Goal: Task Accomplishment & Management: Manage account settings

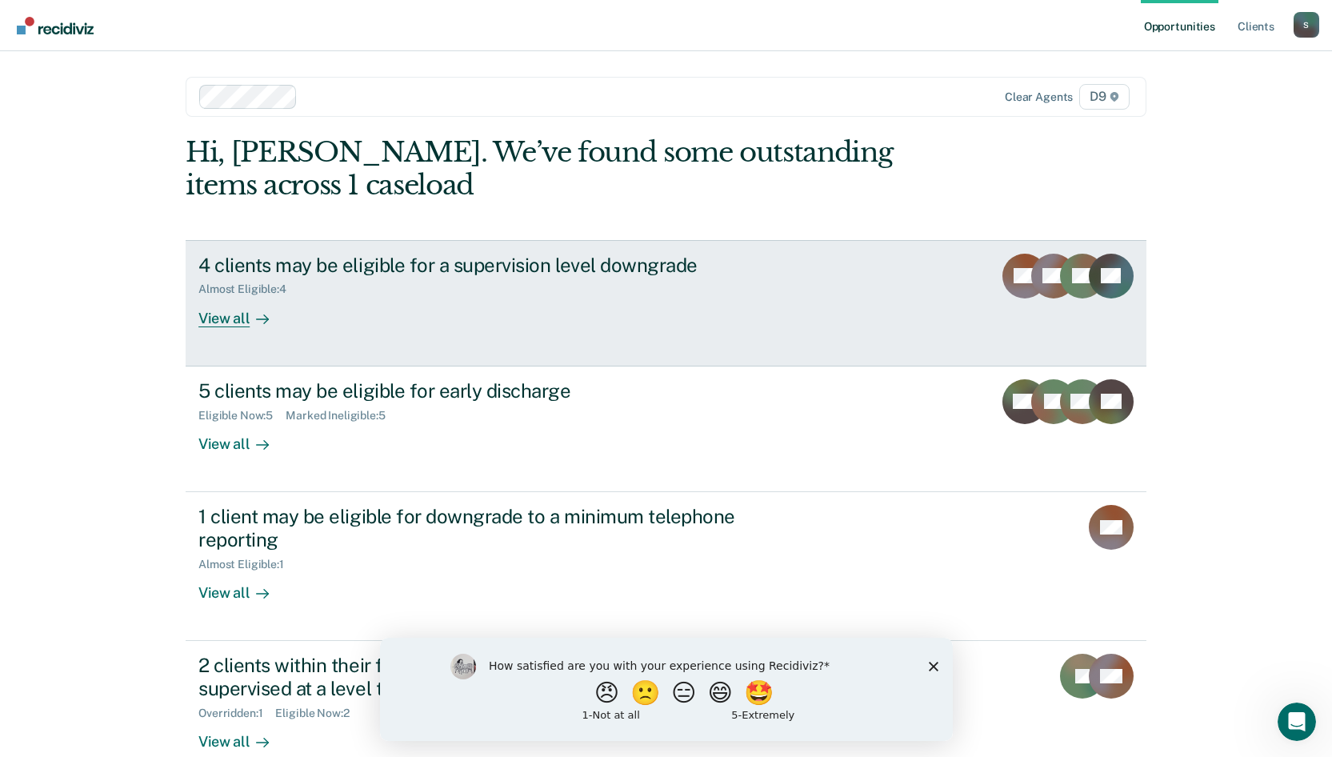
click at [440, 268] on div "4 clients may be eligible for a supervision level downgrade" at bounding box center [479, 265] width 562 height 23
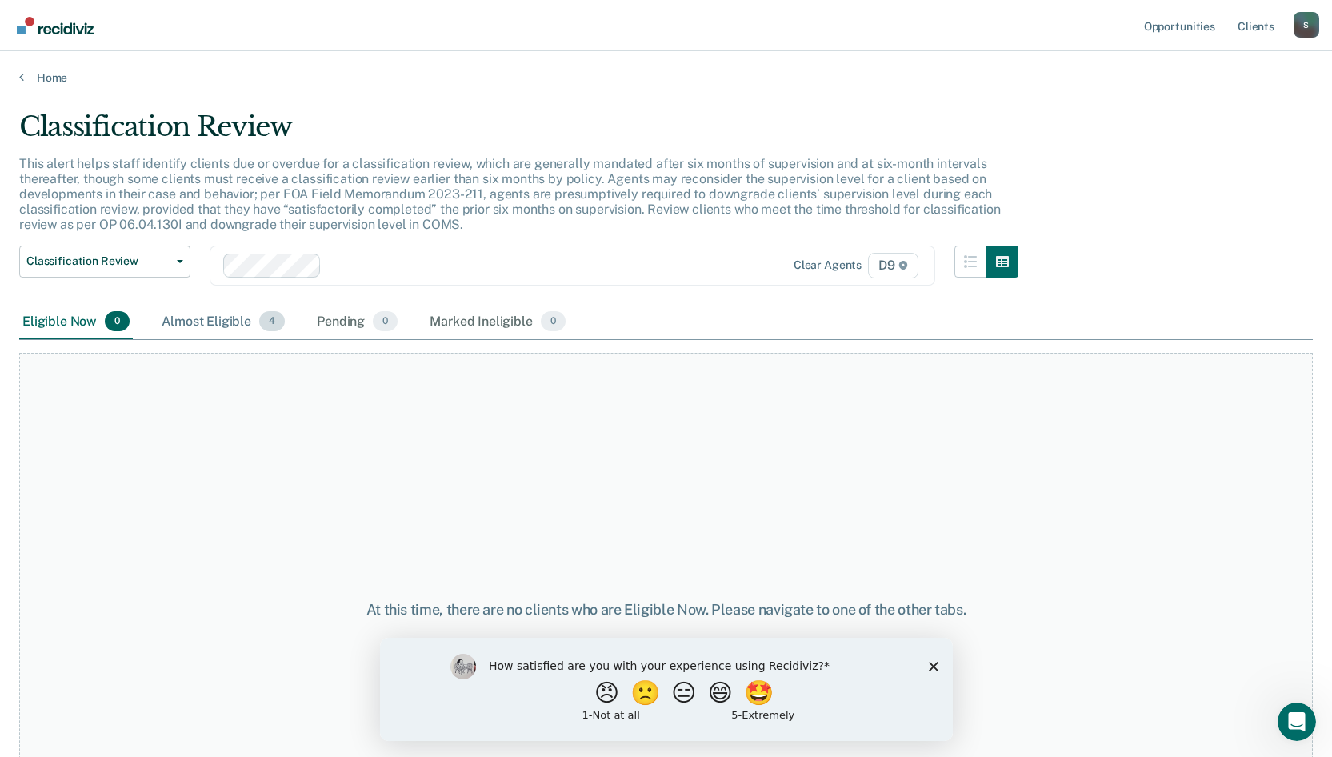
click at [232, 323] on div "Almost Eligible 4" at bounding box center [223, 322] width 130 height 35
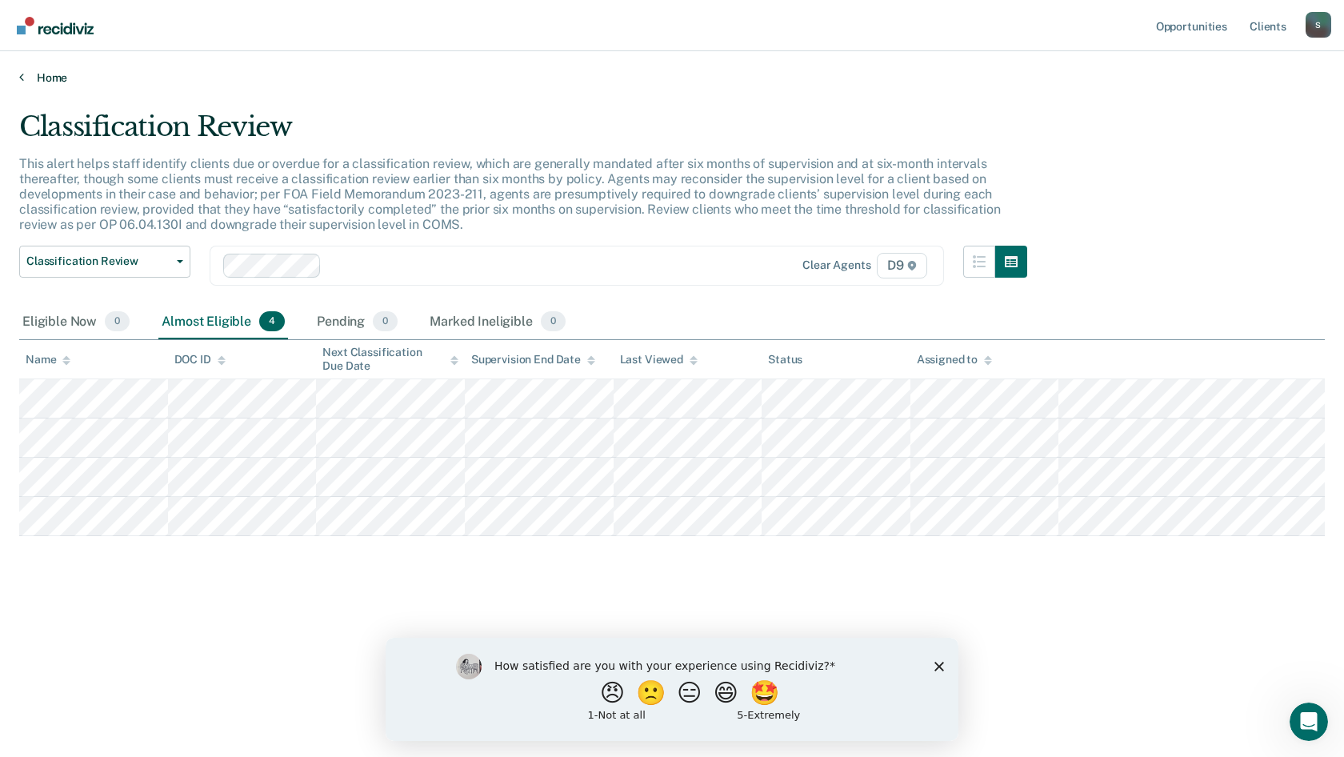
click at [38, 74] on link "Home" at bounding box center [671, 77] width 1305 height 14
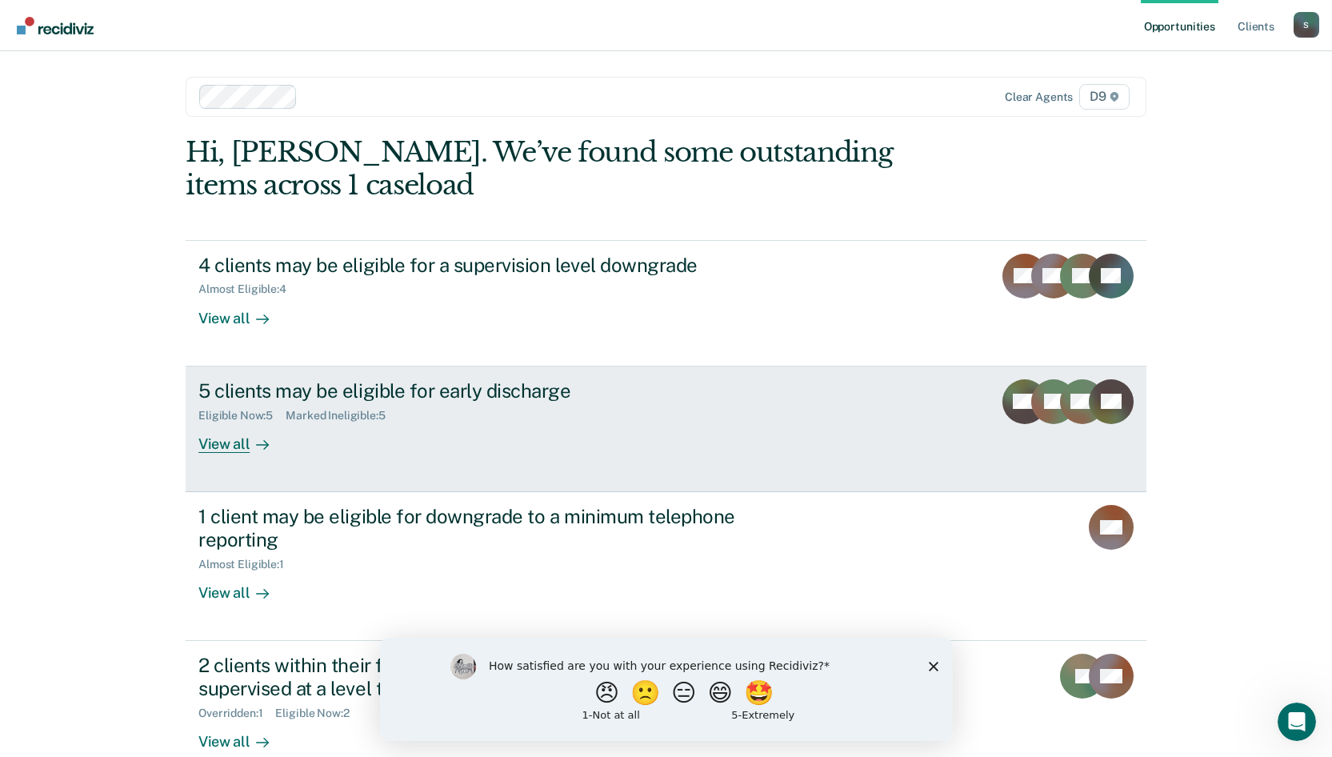
click at [234, 445] on div "View all" at bounding box center [243, 437] width 90 height 31
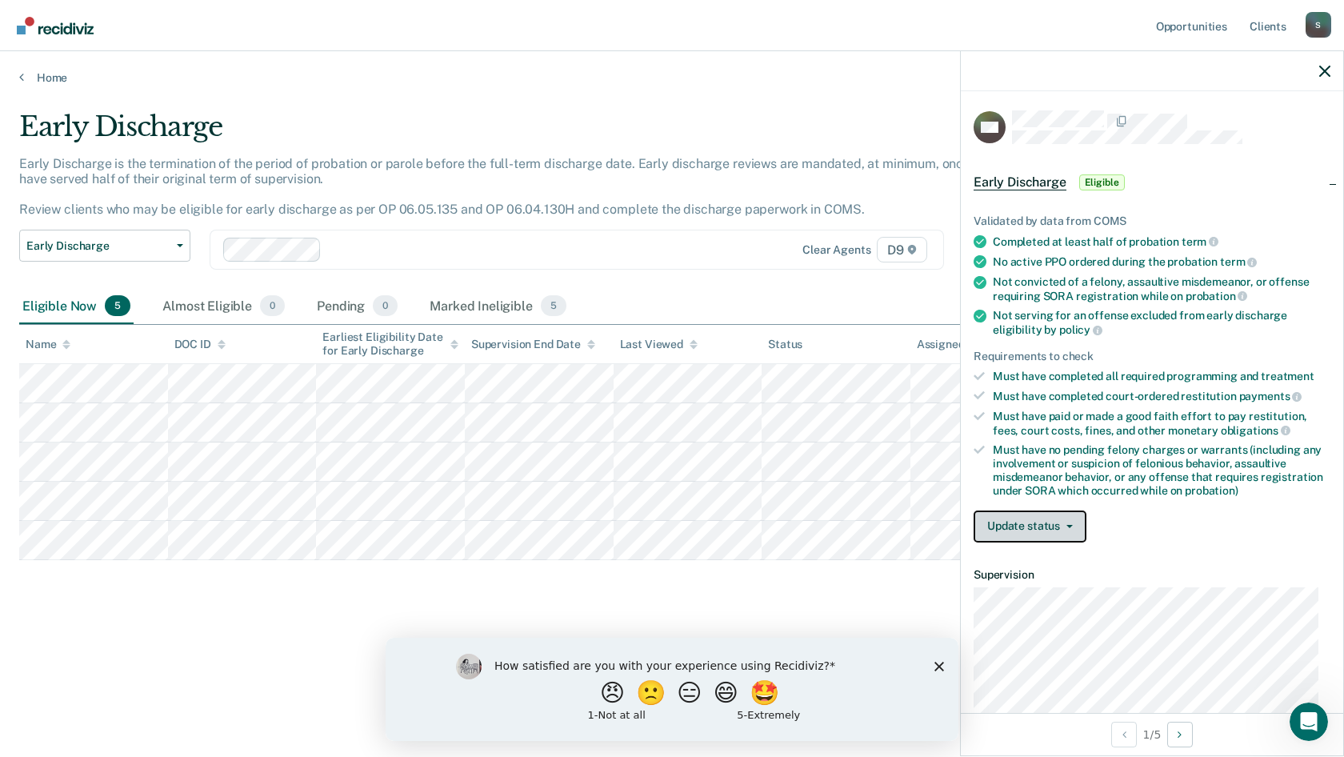
click at [1066, 525] on icon "button" at bounding box center [1069, 526] width 6 height 3
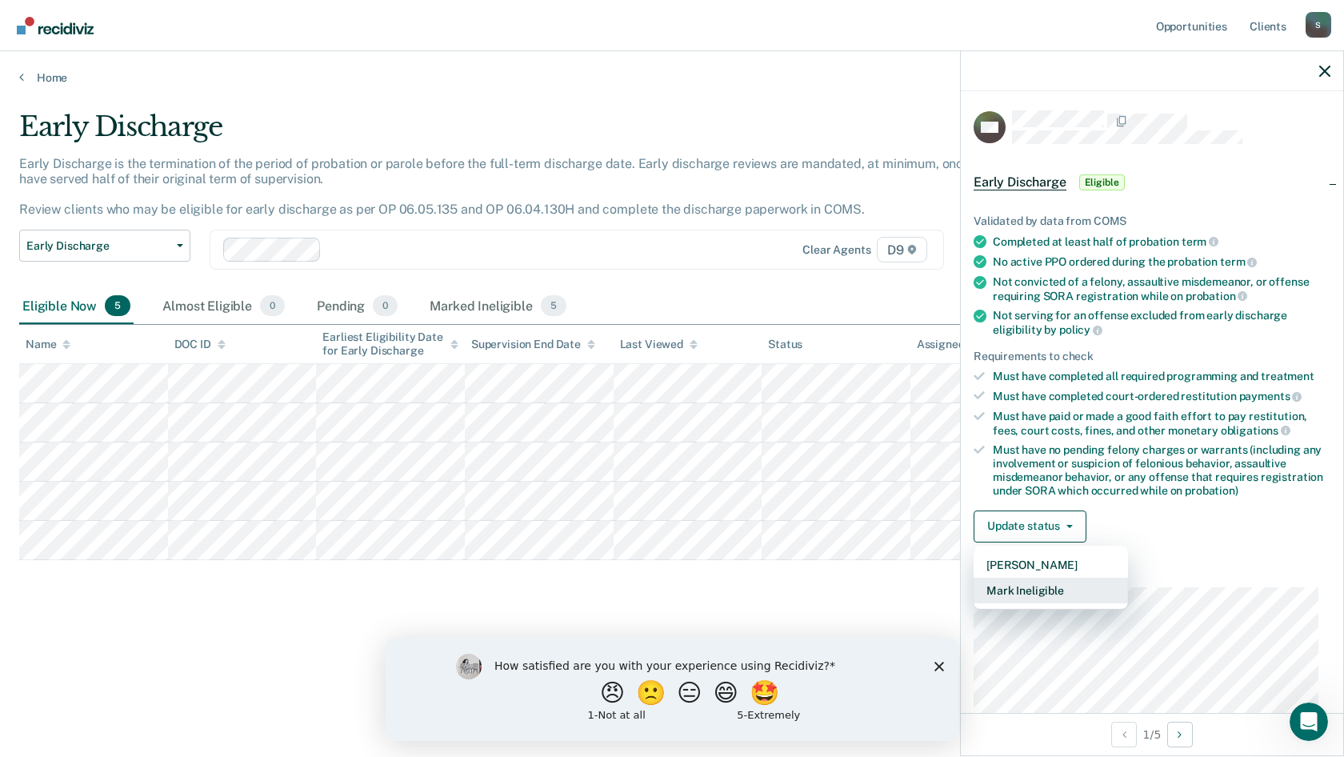
click at [1050, 587] on button "Mark Ineligible" at bounding box center [1051, 591] width 154 height 26
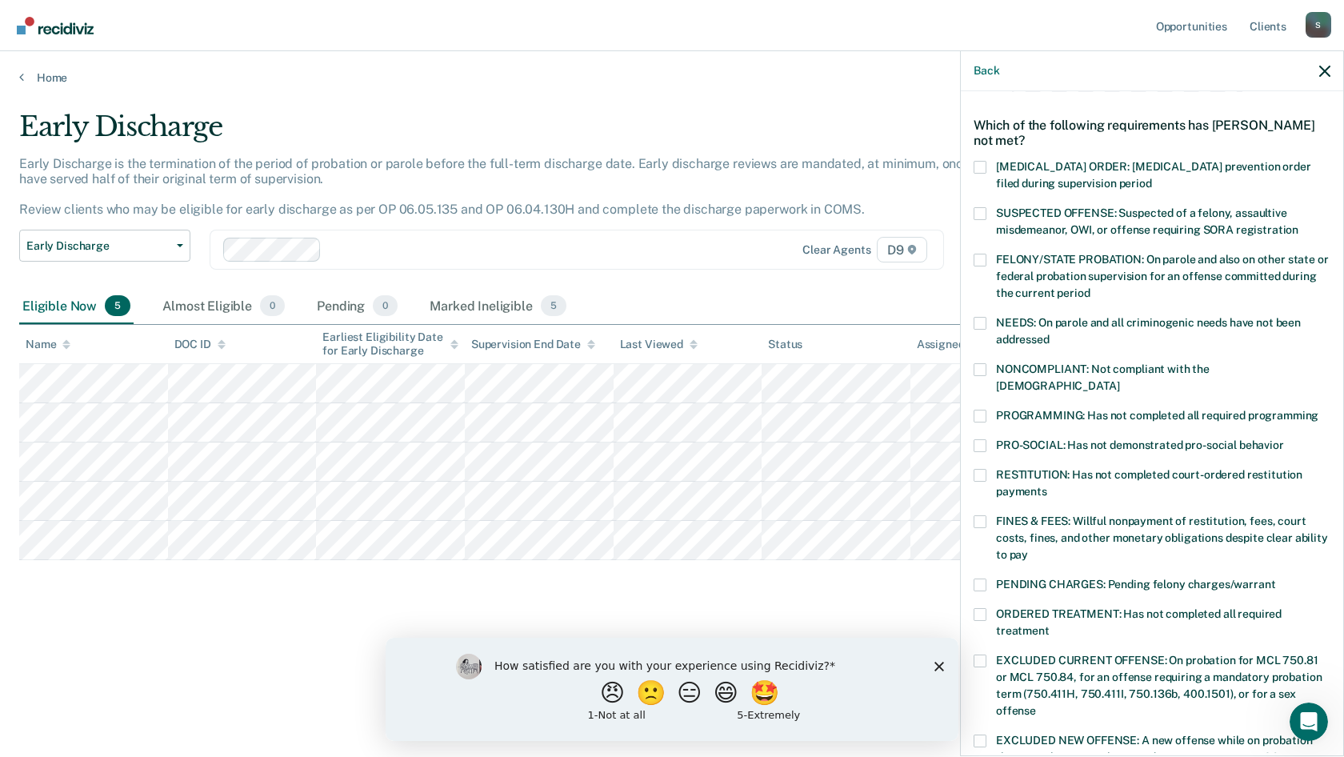
scroll to position [80, 0]
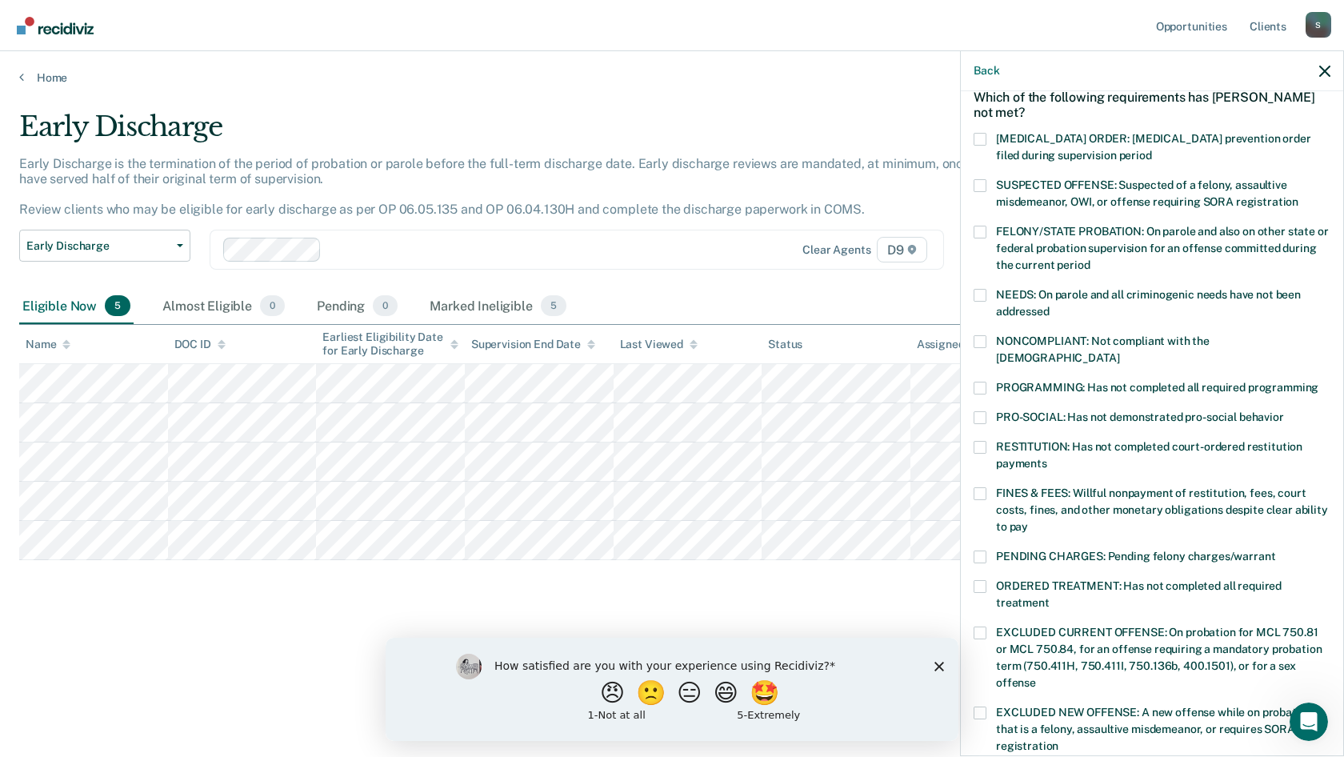
click at [1079, 410] on span "PRO-SOCIAL: Has not demonstrated pro-social behavior" at bounding box center [1140, 416] width 288 height 13
click at [1284, 411] on input "PRO-SOCIAL: Has not demonstrated pro-social behavior" at bounding box center [1284, 411] width 0 height 0
click at [1068, 486] on span "FINES & FEES: Willful nonpayment of restitution, fees, court costs, fines, and …" at bounding box center [1162, 509] width 332 height 46
click at [1028, 521] on input "FINES & FEES: Willful nonpayment of restitution, fees, court costs, fines, and …" at bounding box center [1028, 521] width 0 height 0
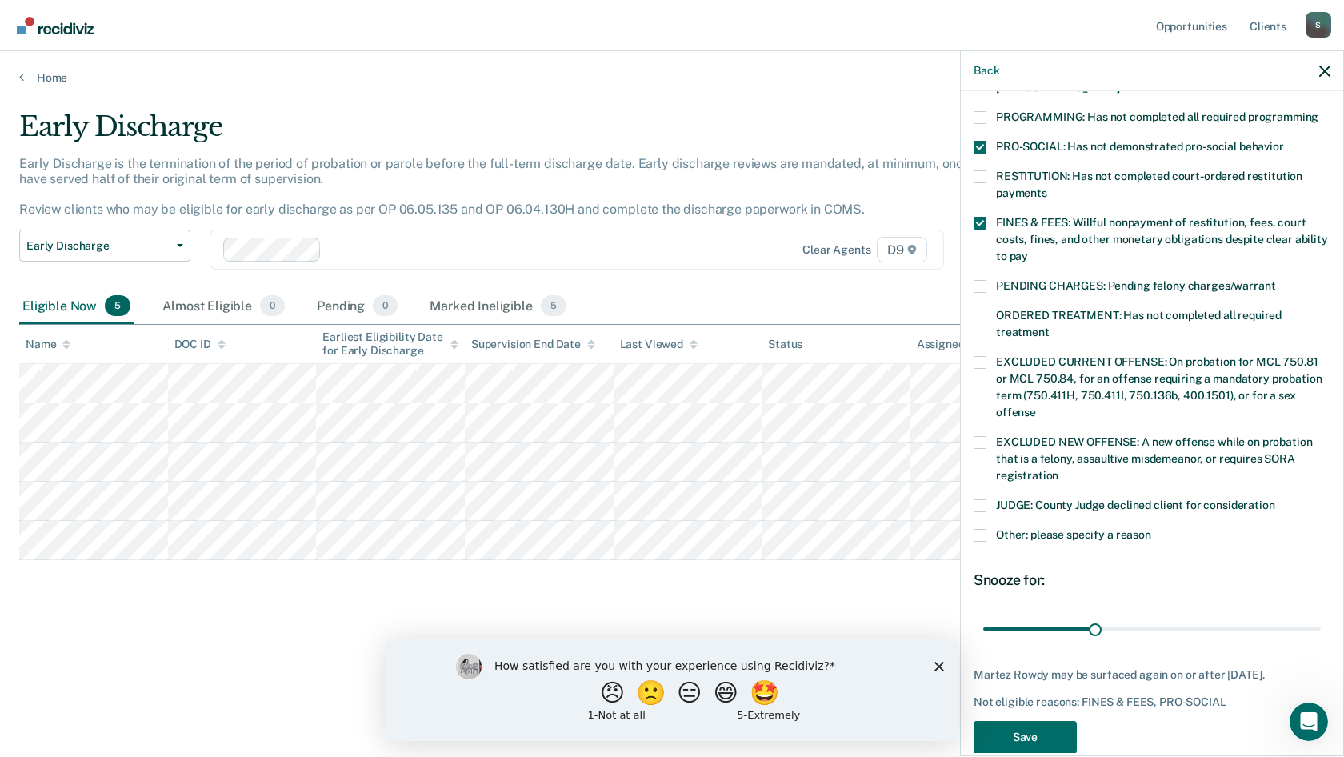
scroll to position [362, 0]
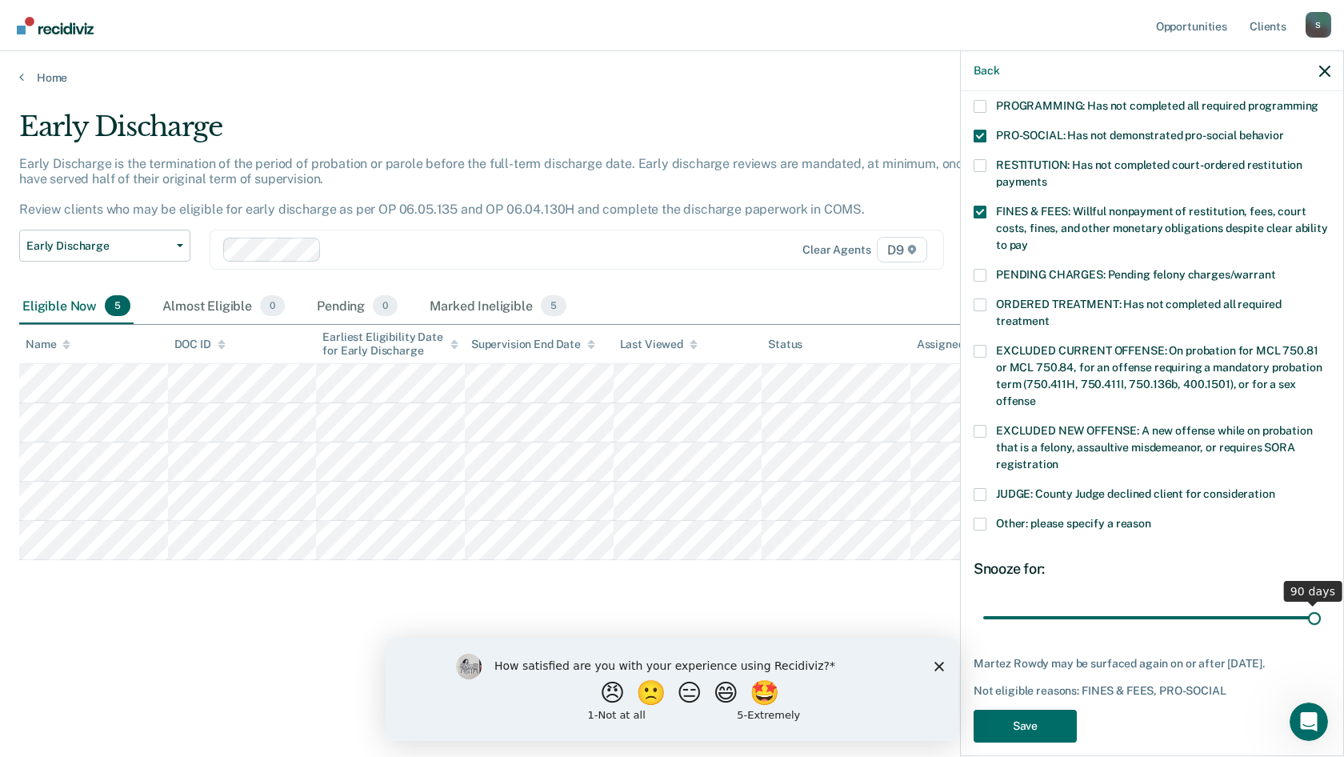
drag, startPoint x: 1091, startPoint y: 602, endPoint x: 1460, endPoint y: 580, distance: 369.4
type input "90"
click at [1321, 603] on input "range" at bounding box center [1152, 617] width 338 height 28
click at [983, 518] on span at bounding box center [980, 524] width 13 height 13
click at [1151, 518] on input "Other: please specify a reason" at bounding box center [1151, 518] width 0 height 0
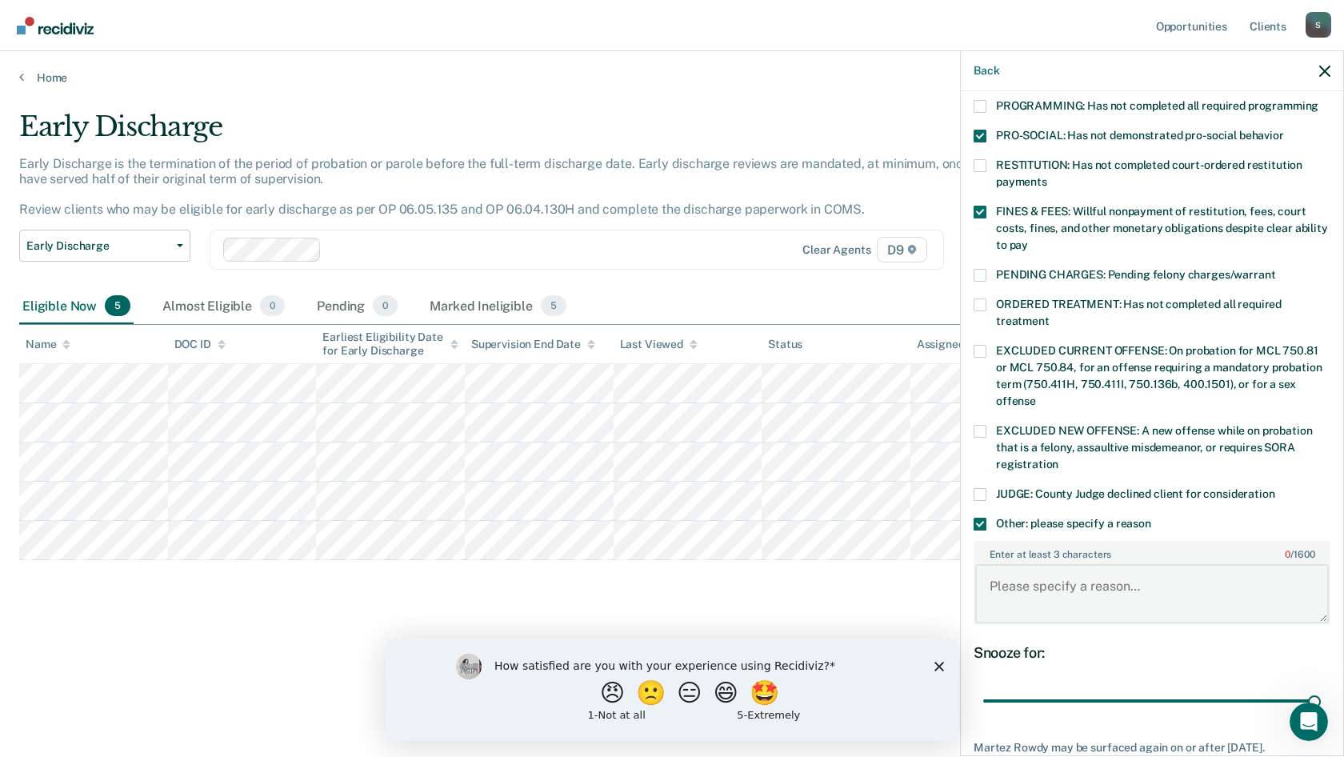
click at [1044, 582] on textarea "Enter at least 3 characters 0 / 1600" at bounding box center [1152, 593] width 354 height 59
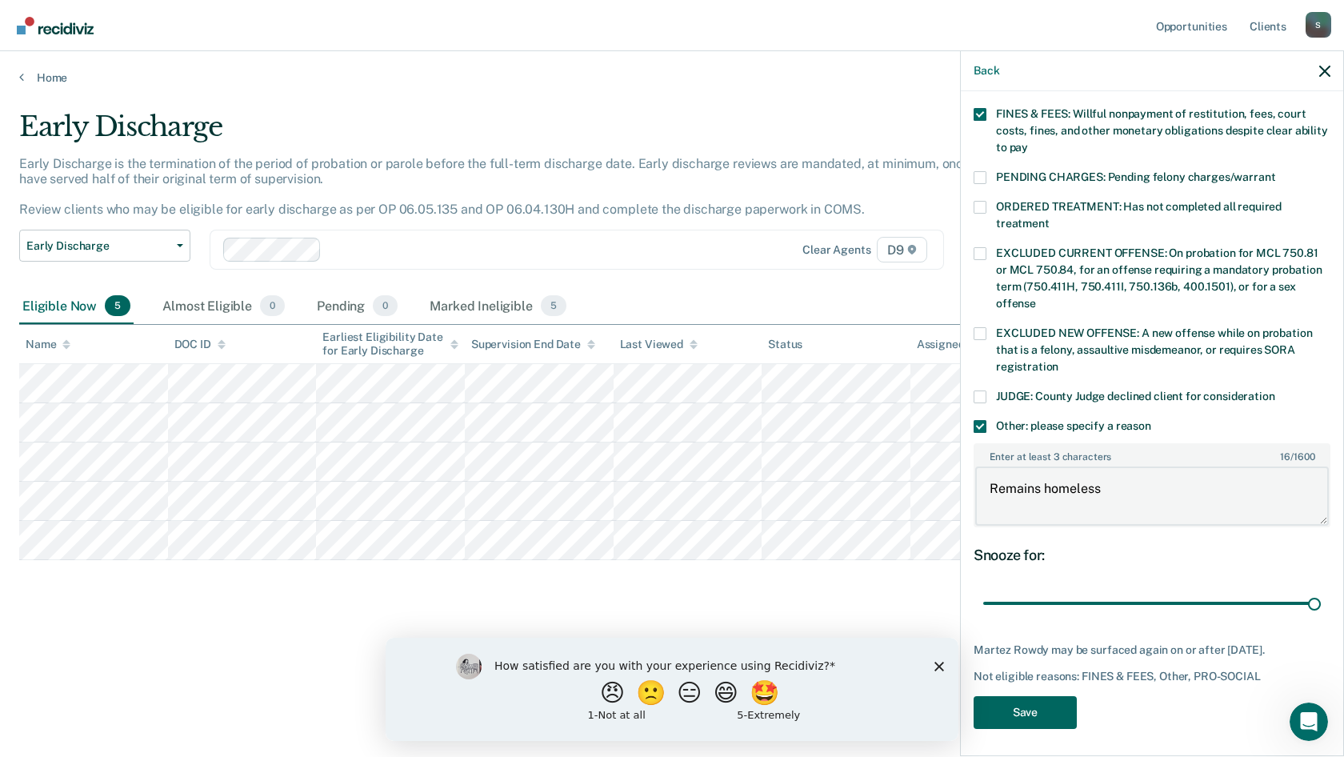
type textarea "Remains homeless"
click at [1043, 714] on button "Save" at bounding box center [1025, 712] width 103 height 33
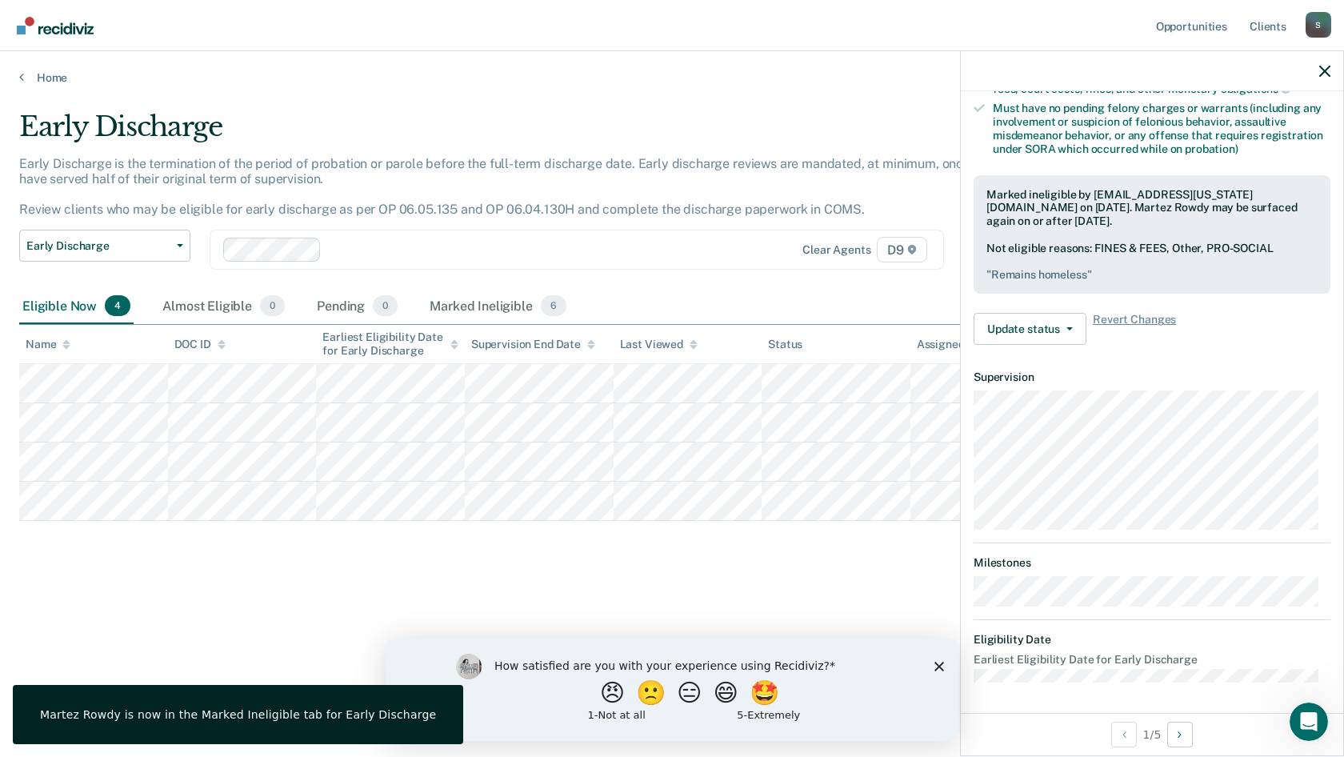
scroll to position [181, 0]
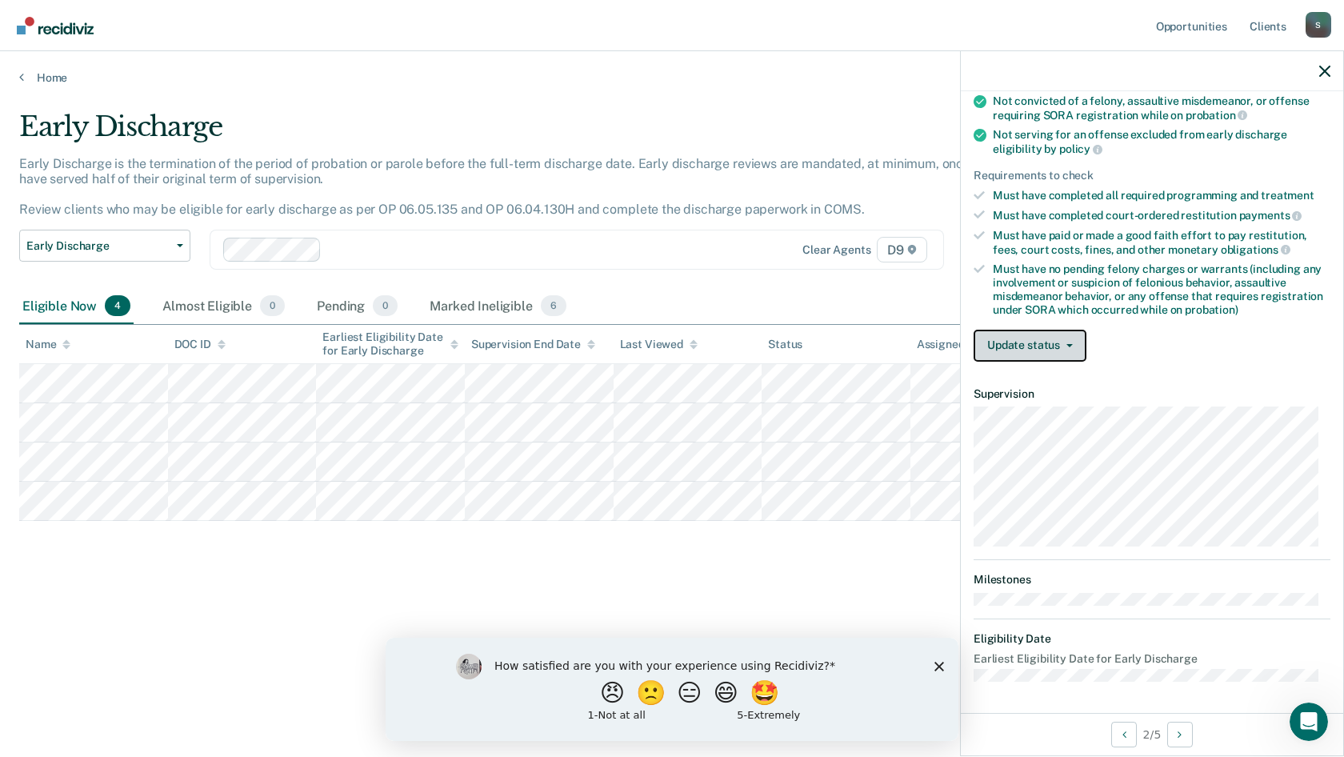
click at [990, 344] on button "Update status" at bounding box center [1030, 346] width 113 height 32
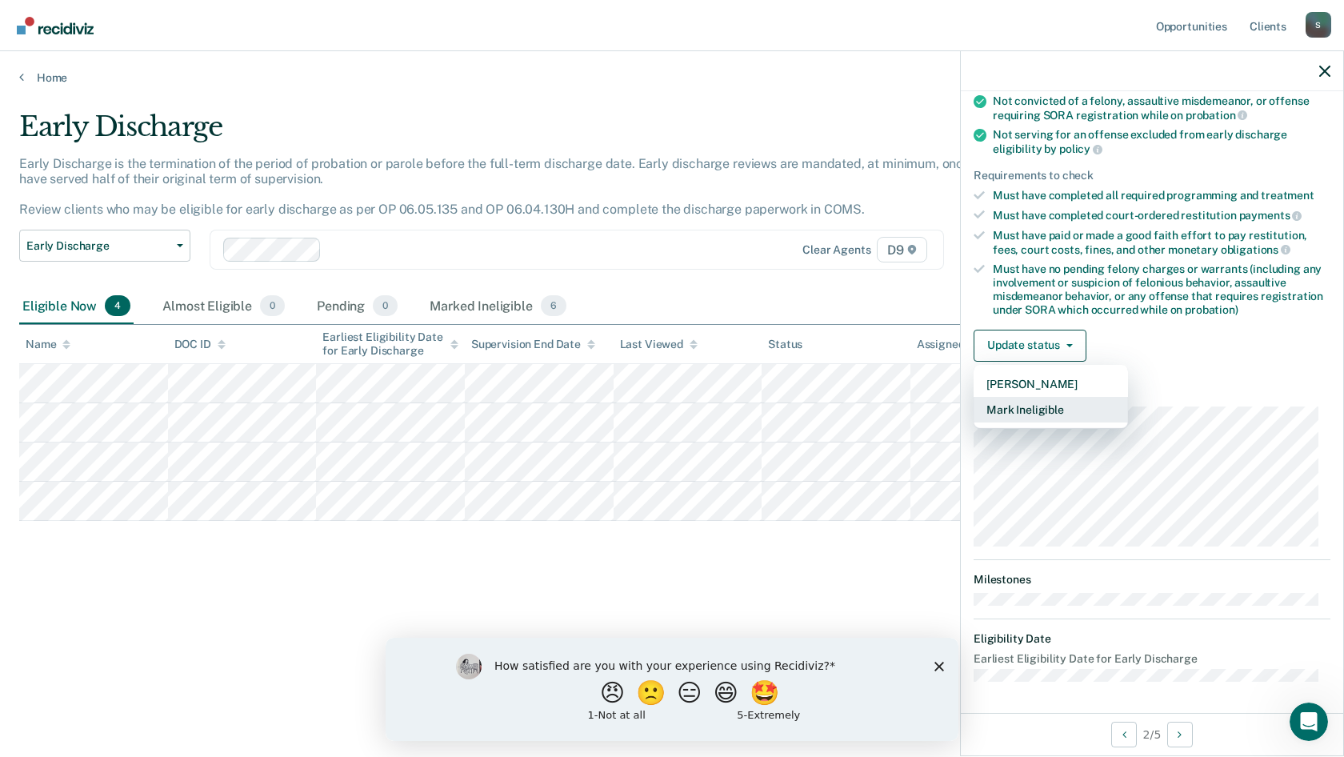
click at [1024, 408] on button "Mark Ineligible" at bounding box center [1051, 410] width 154 height 26
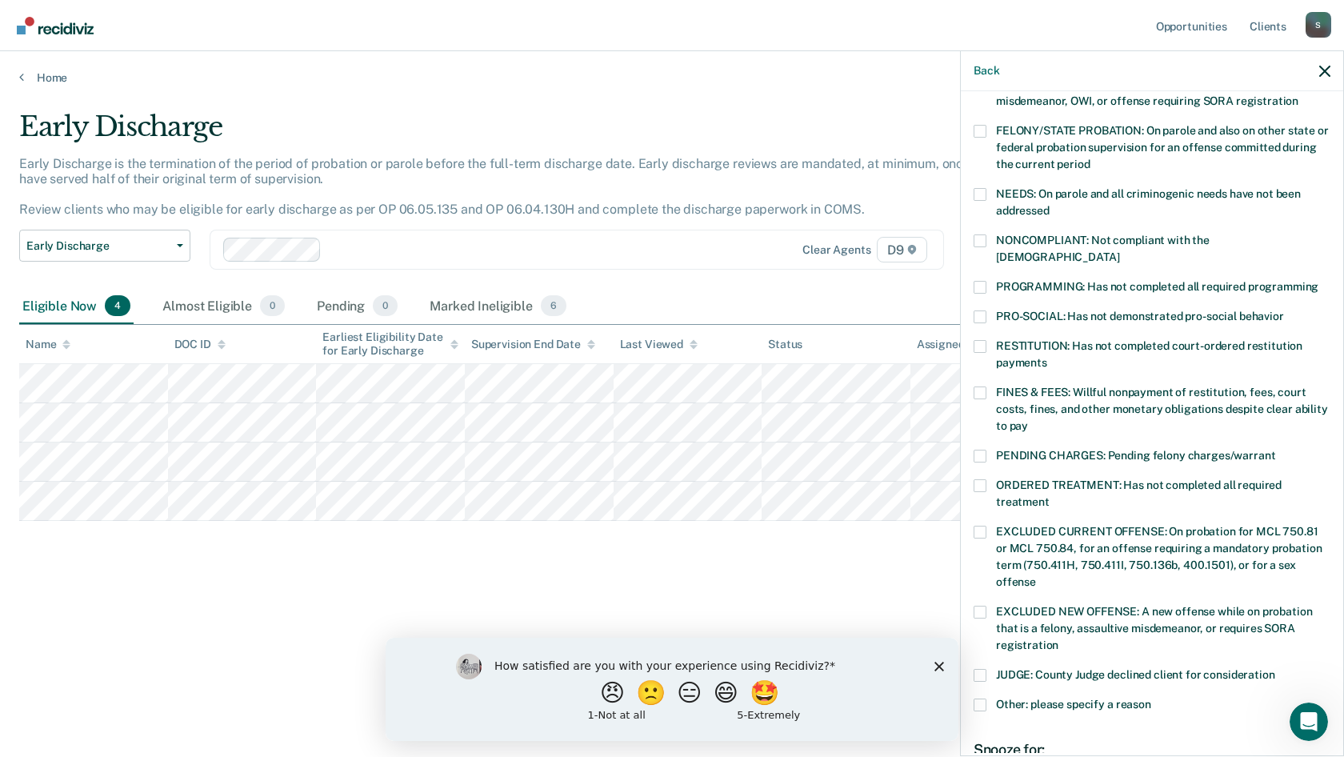
click at [1052, 394] on span "FINES & FEES: Willful nonpayment of restitution, fees, court costs, fines, and …" at bounding box center [1162, 409] width 332 height 46
click at [1028, 420] on input "FINES & FEES: Willful nonpayment of restitution, fees, court costs, fines, and …" at bounding box center [1028, 420] width 0 height 0
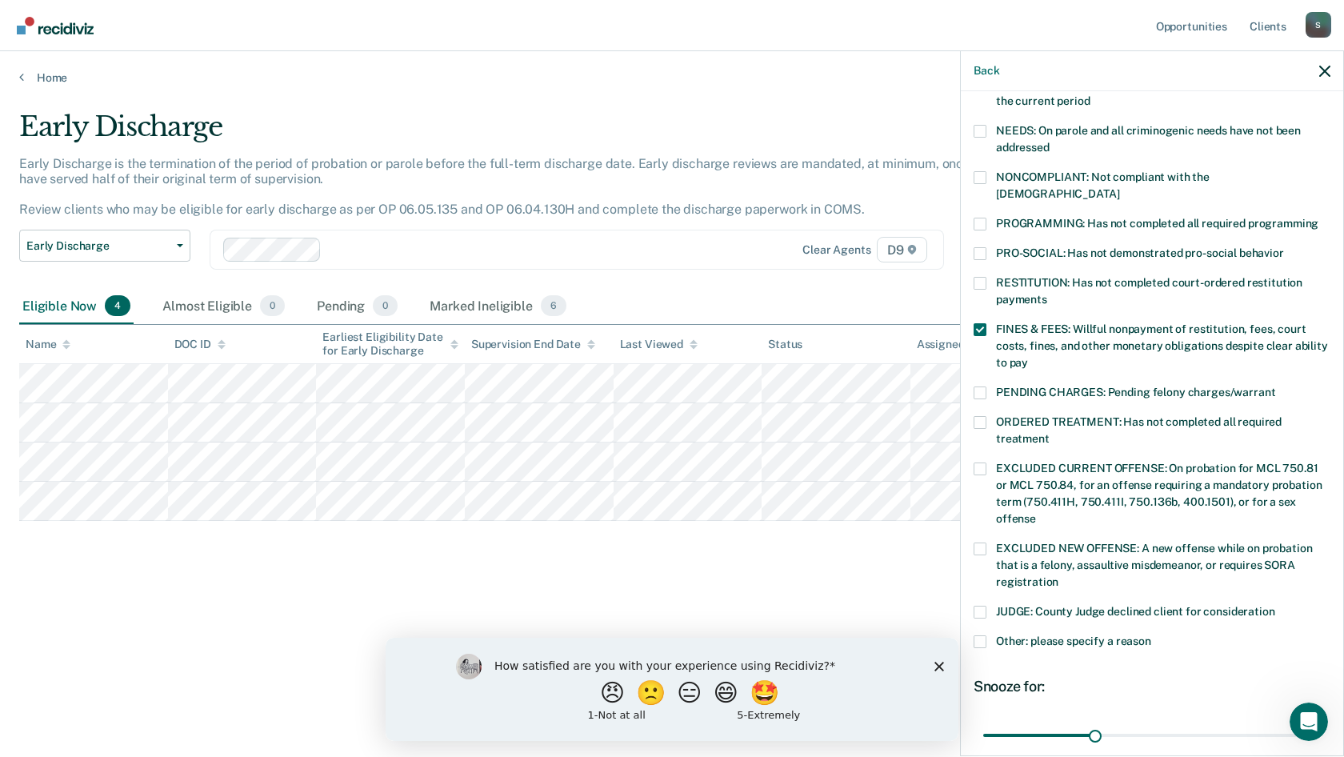
scroll to position [375, 0]
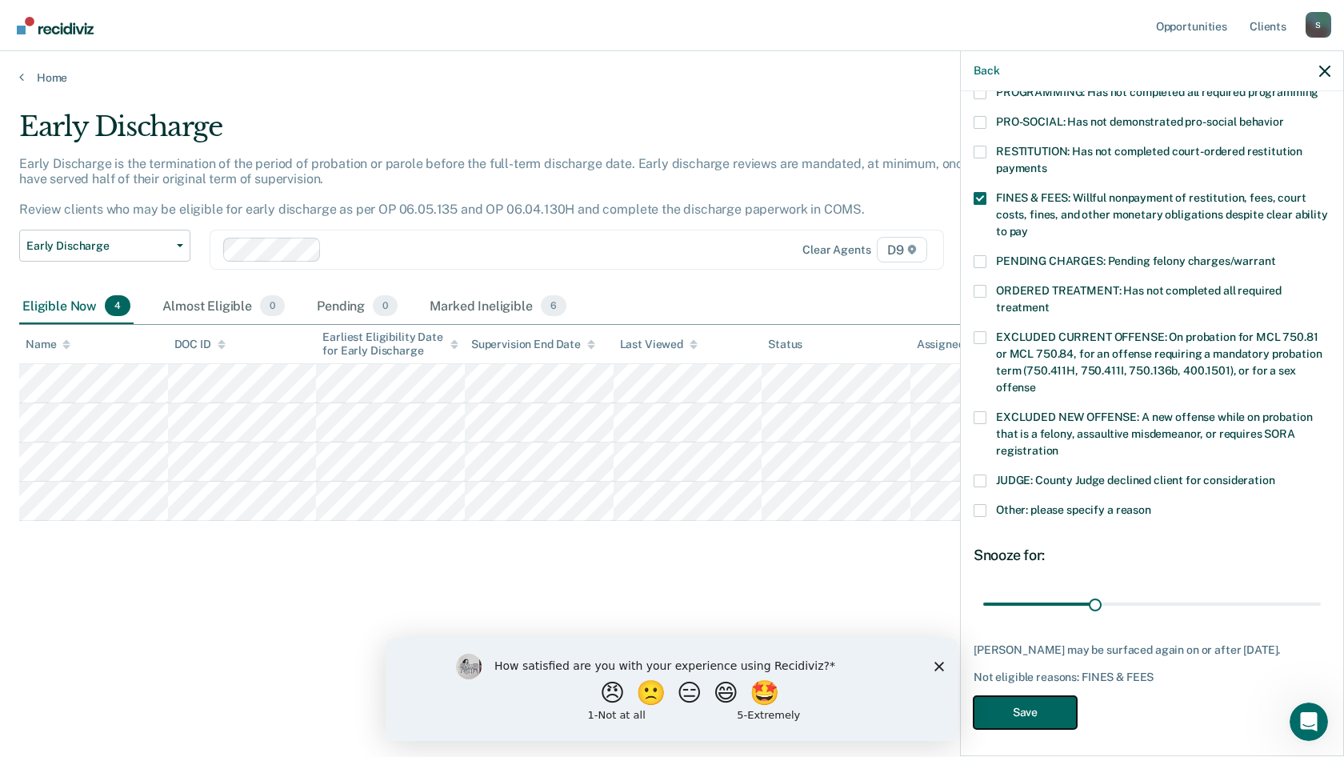
click at [1053, 708] on button "Save" at bounding box center [1025, 712] width 103 height 33
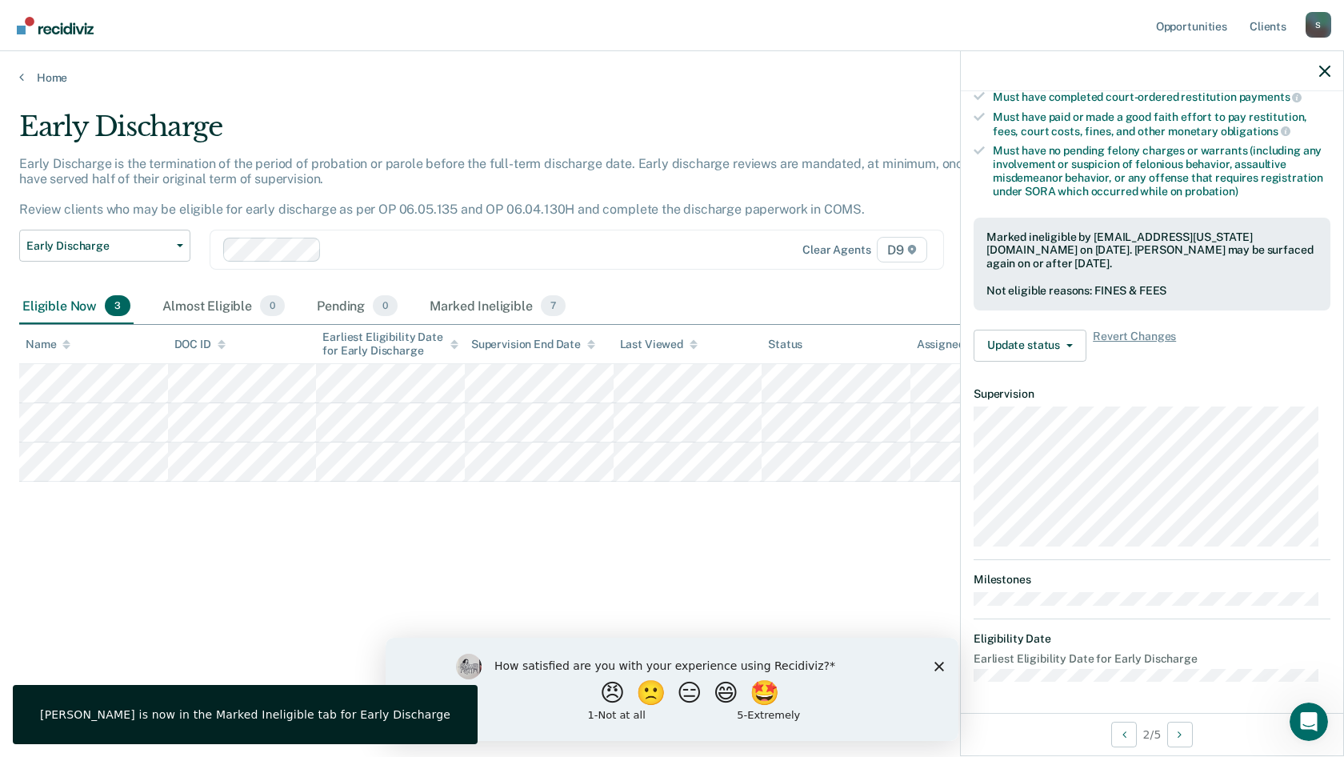
scroll to position [197, 0]
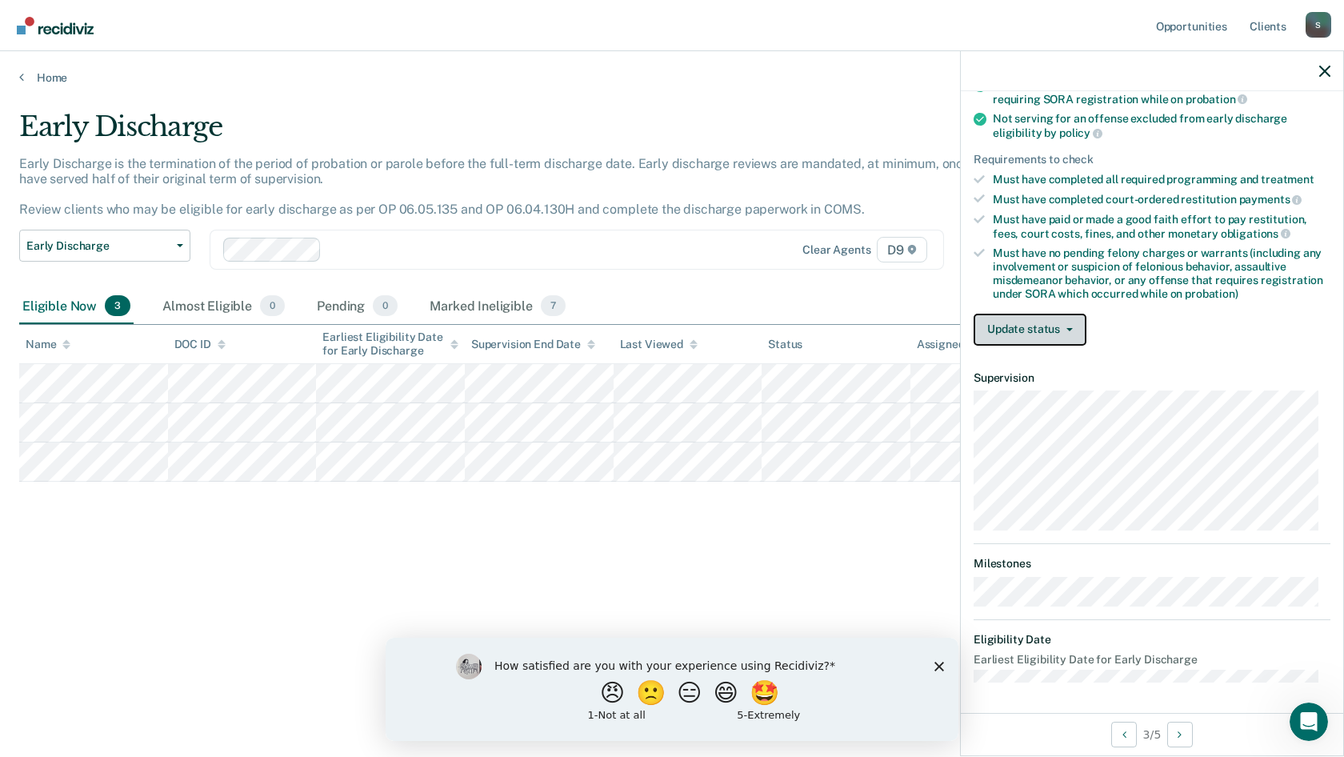
click at [1018, 331] on button "Update status" at bounding box center [1030, 330] width 113 height 32
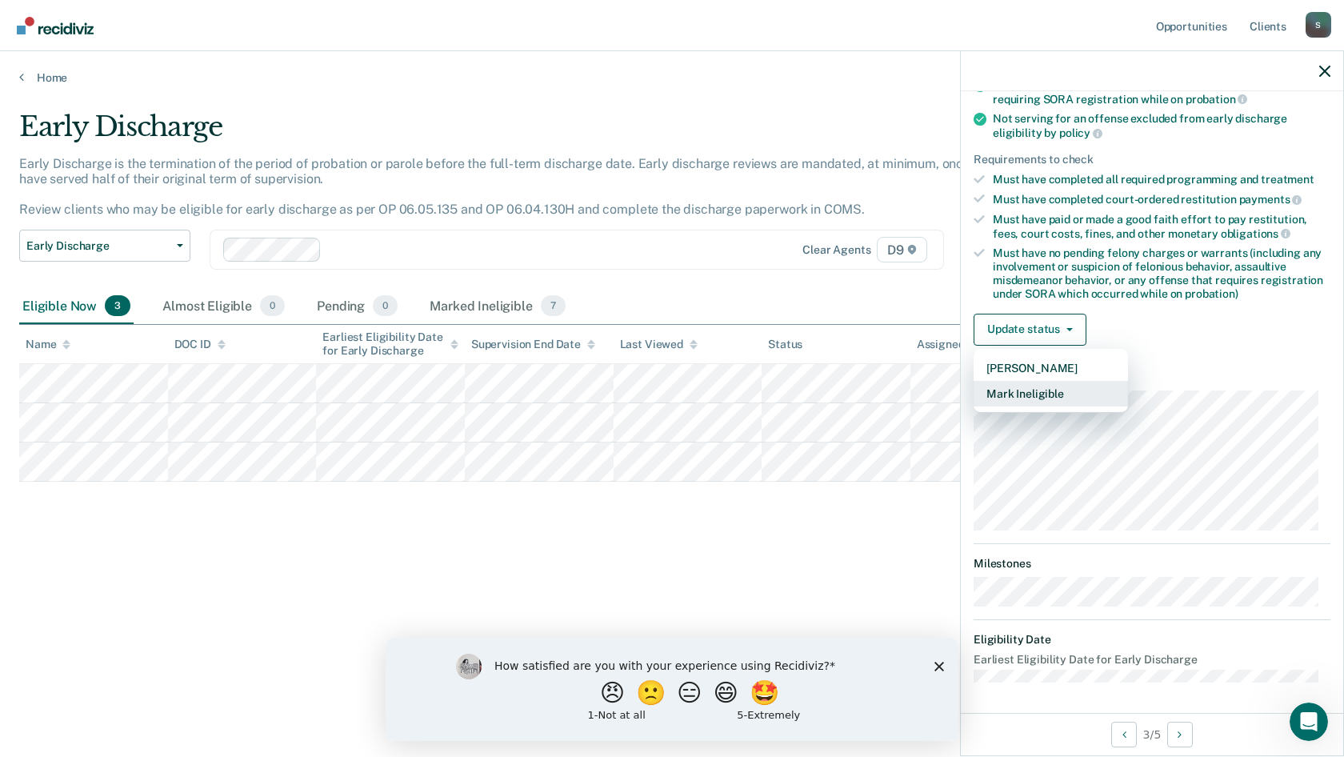
click at [1026, 399] on button "Mark Ineligible" at bounding box center [1051, 394] width 154 height 26
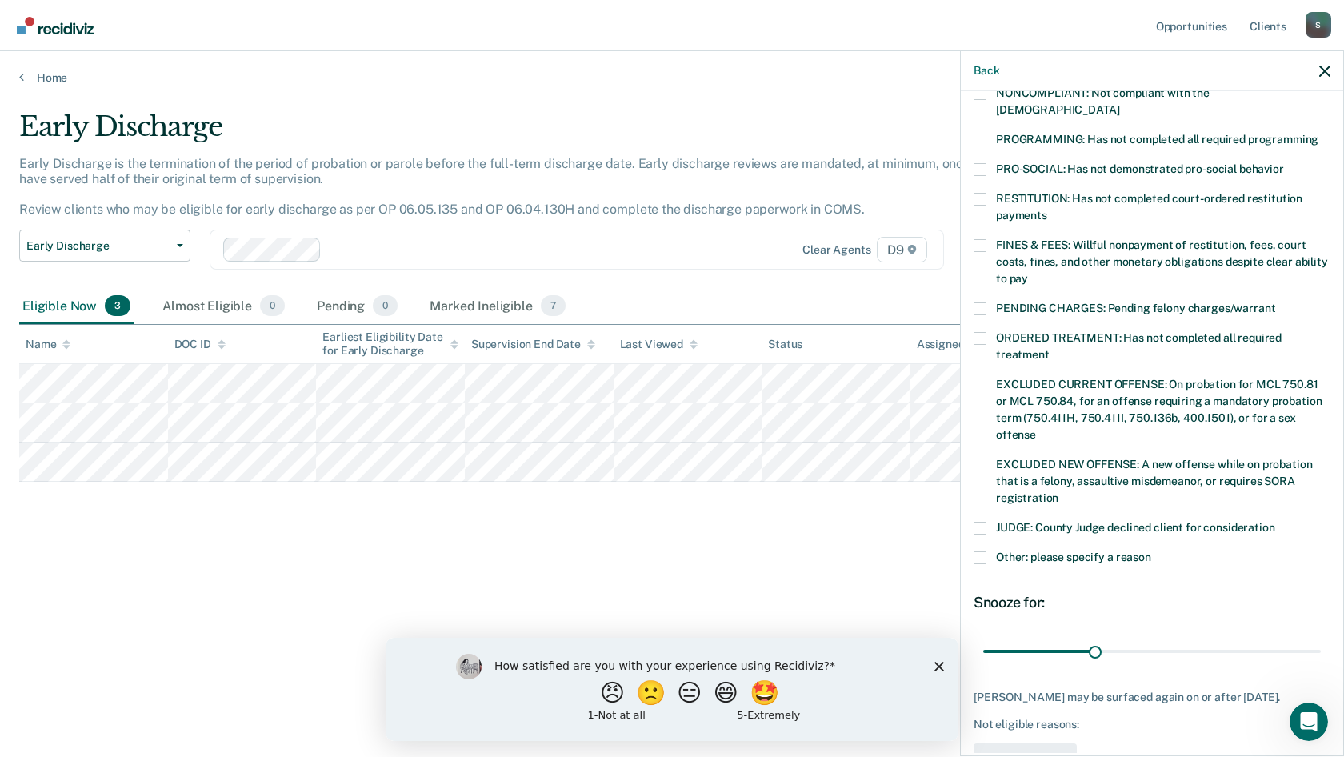
scroll to position [362, 0]
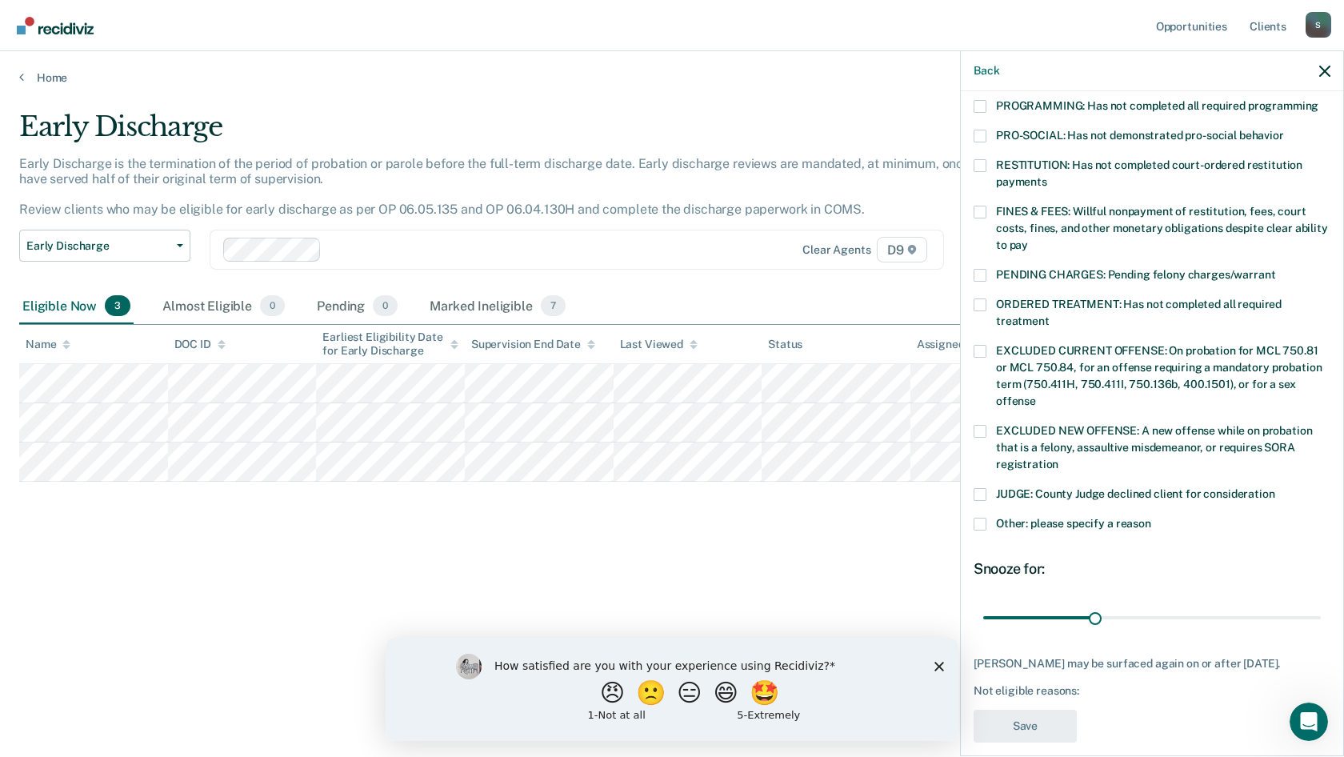
click at [982, 518] on span at bounding box center [980, 524] width 13 height 13
click at [1151, 518] on input "Other: please specify a reason" at bounding box center [1151, 518] width 0 height 0
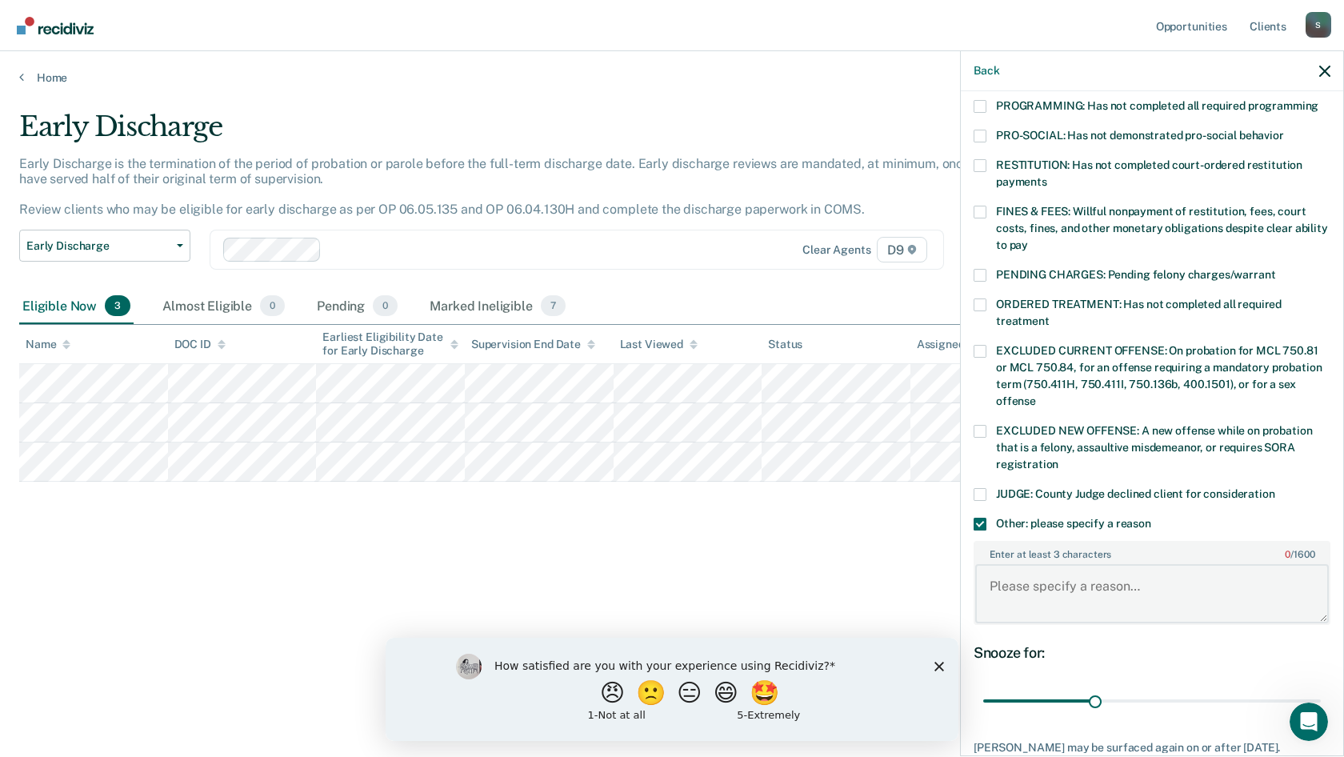
click at [1026, 575] on textarea "Enter at least 3 characters 0 / 1600" at bounding box center [1152, 593] width 354 height 59
type textarea "Has not completed half his term of probation"
drag, startPoint x: 1093, startPoint y: 682, endPoint x: 1202, endPoint y: 681, distance: 109.6
type input "62"
click at [1202, 687] on input "range" at bounding box center [1152, 701] width 338 height 28
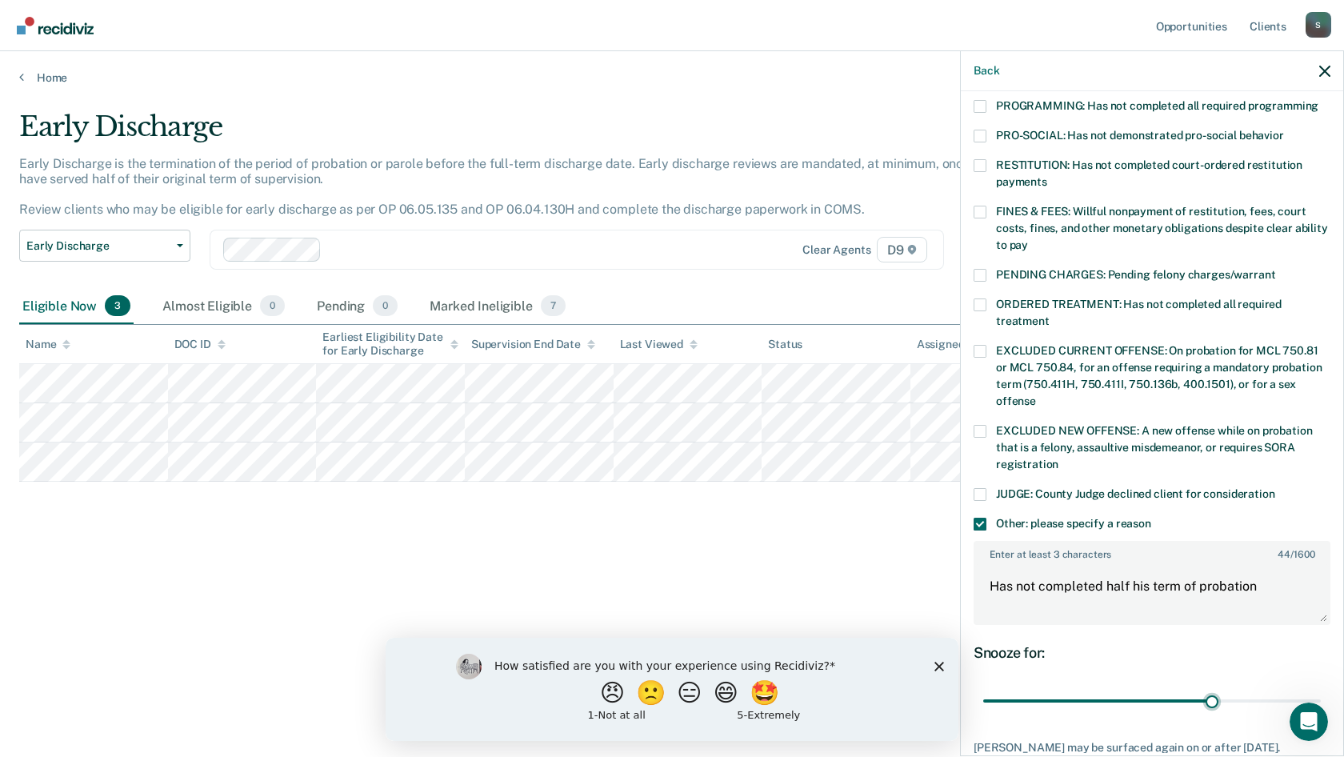
scroll to position [459, 0]
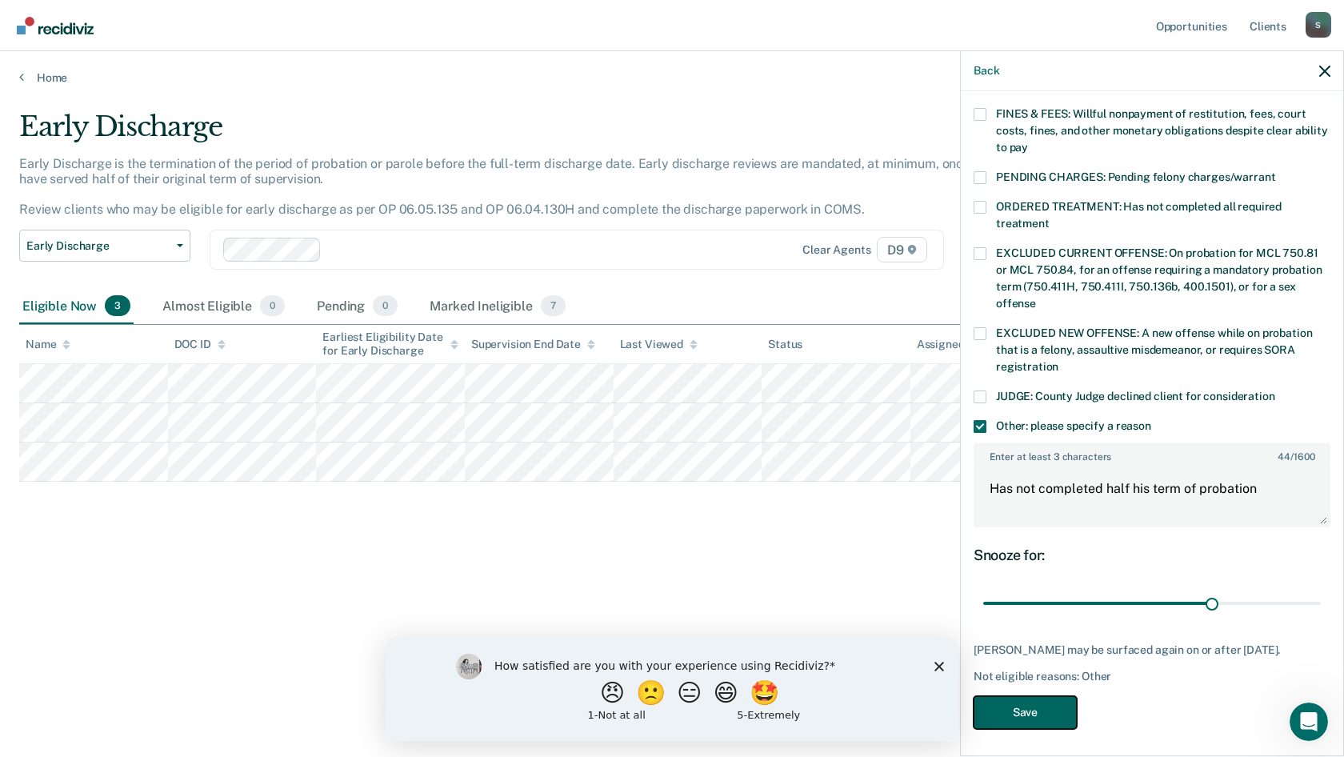
click at [1031, 715] on button "Save" at bounding box center [1025, 712] width 103 height 33
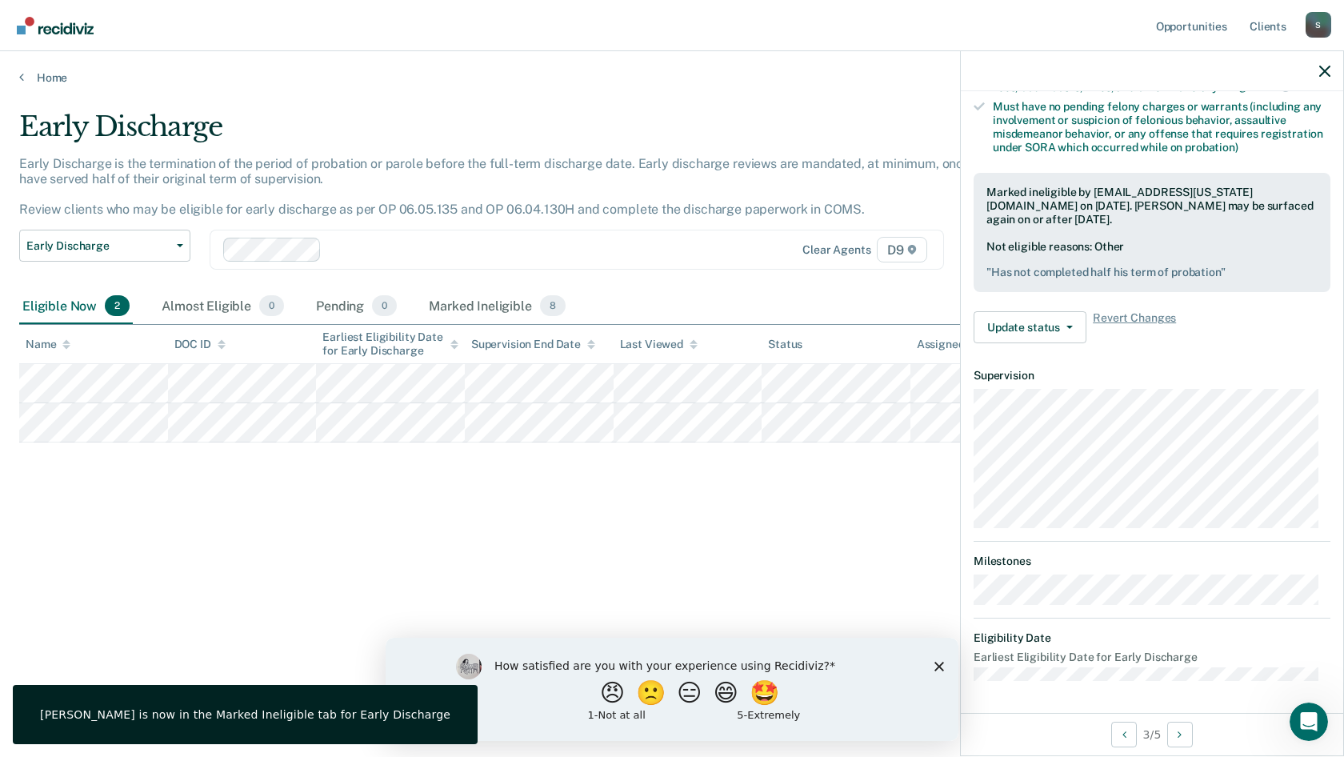
scroll to position [342, 0]
click at [779, 597] on div "Early Discharge Early Discharge is the termination of the period of probation o…" at bounding box center [671, 373] width 1305 height 526
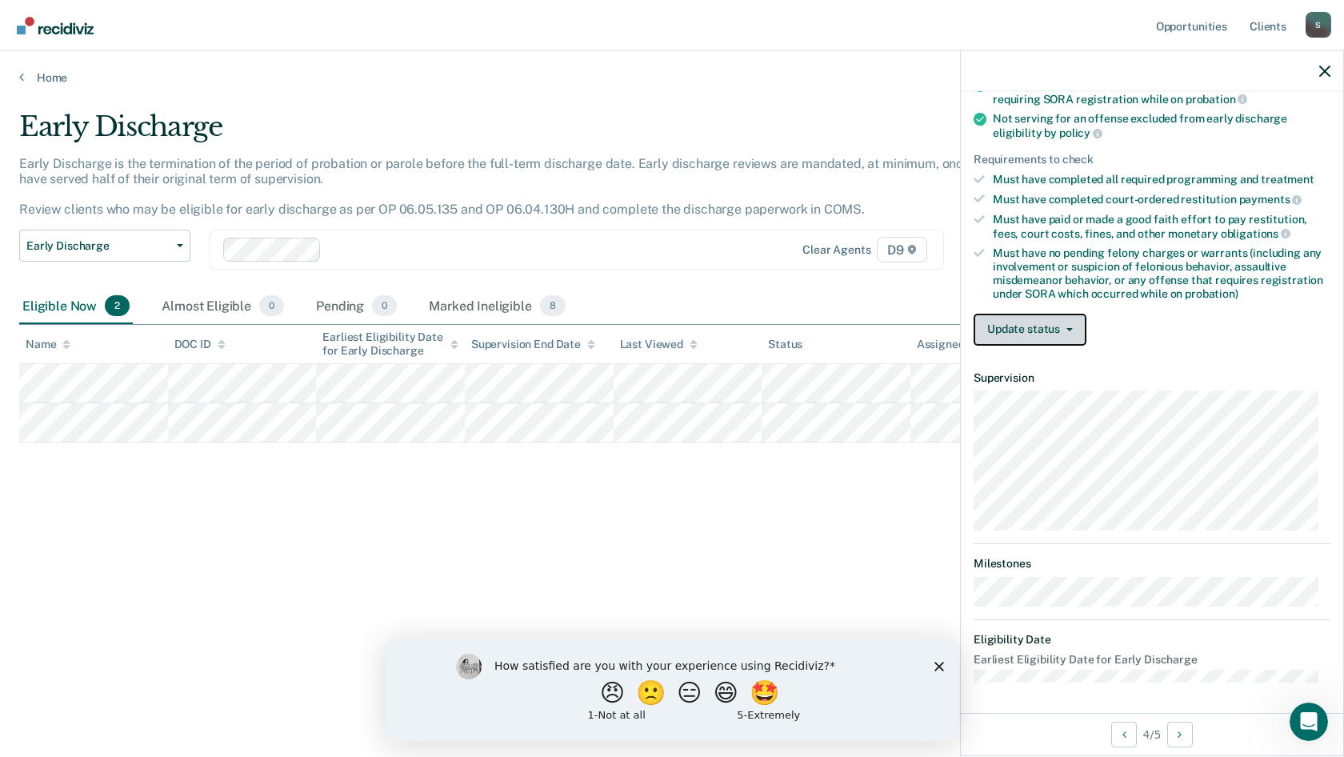
click at [1022, 329] on button "Update status" at bounding box center [1030, 330] width 113 height 32
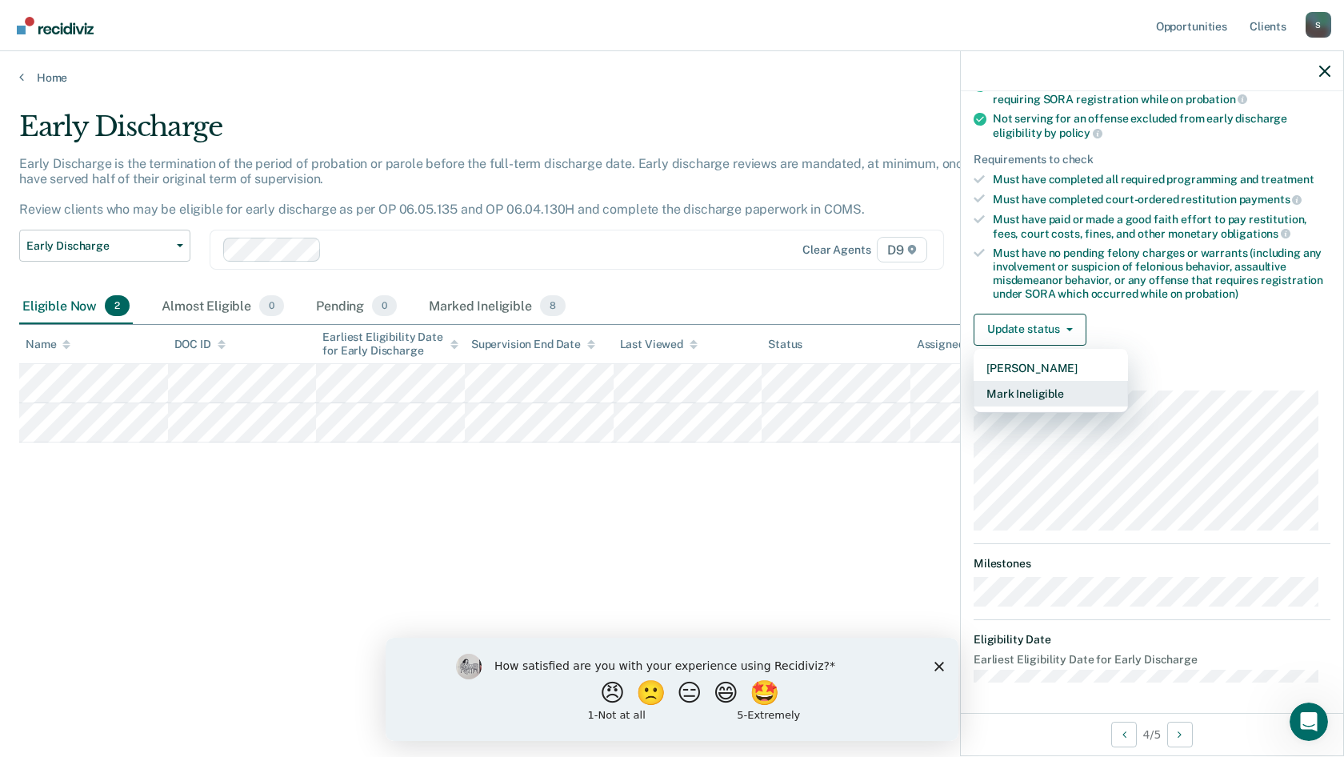
click at [1036, 396] on button "Mark Ineligible" at bounding box center [1051, 394] width 154 height 26
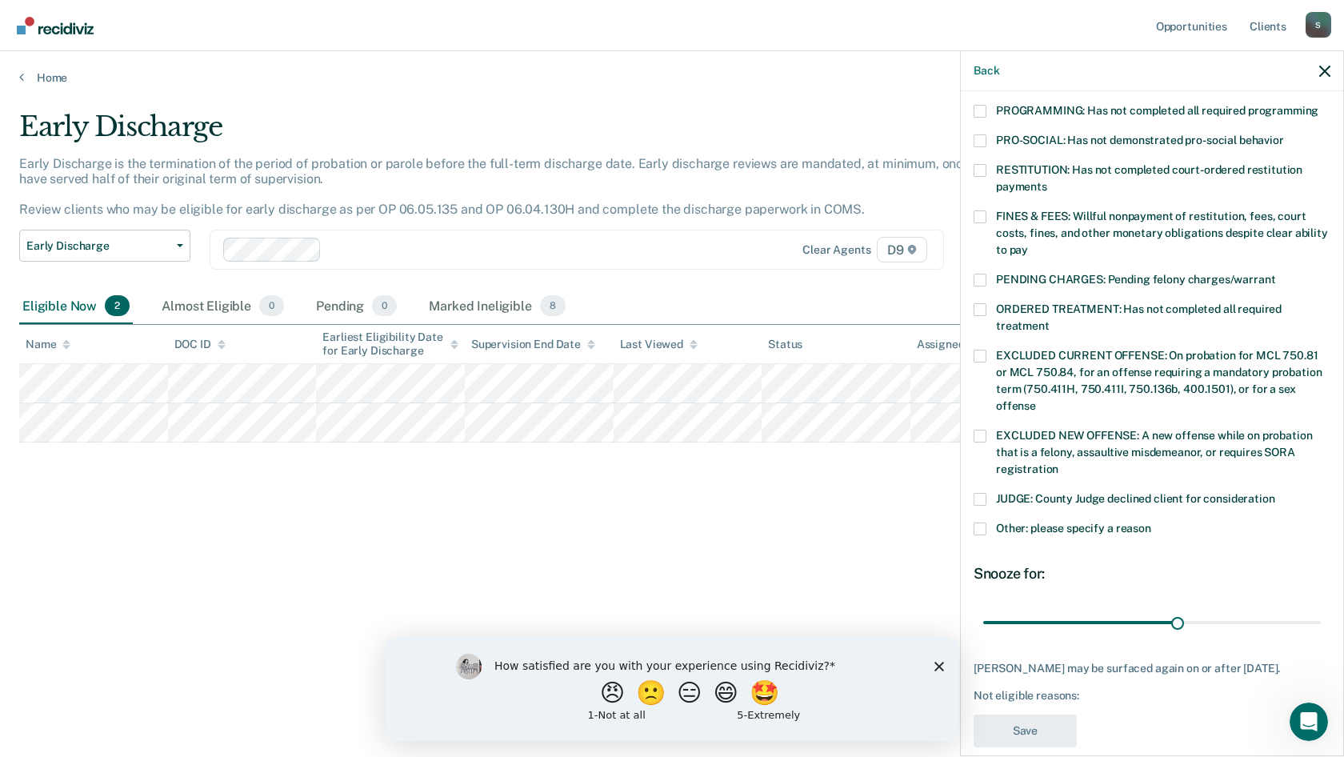
scroll to position [375, 0]
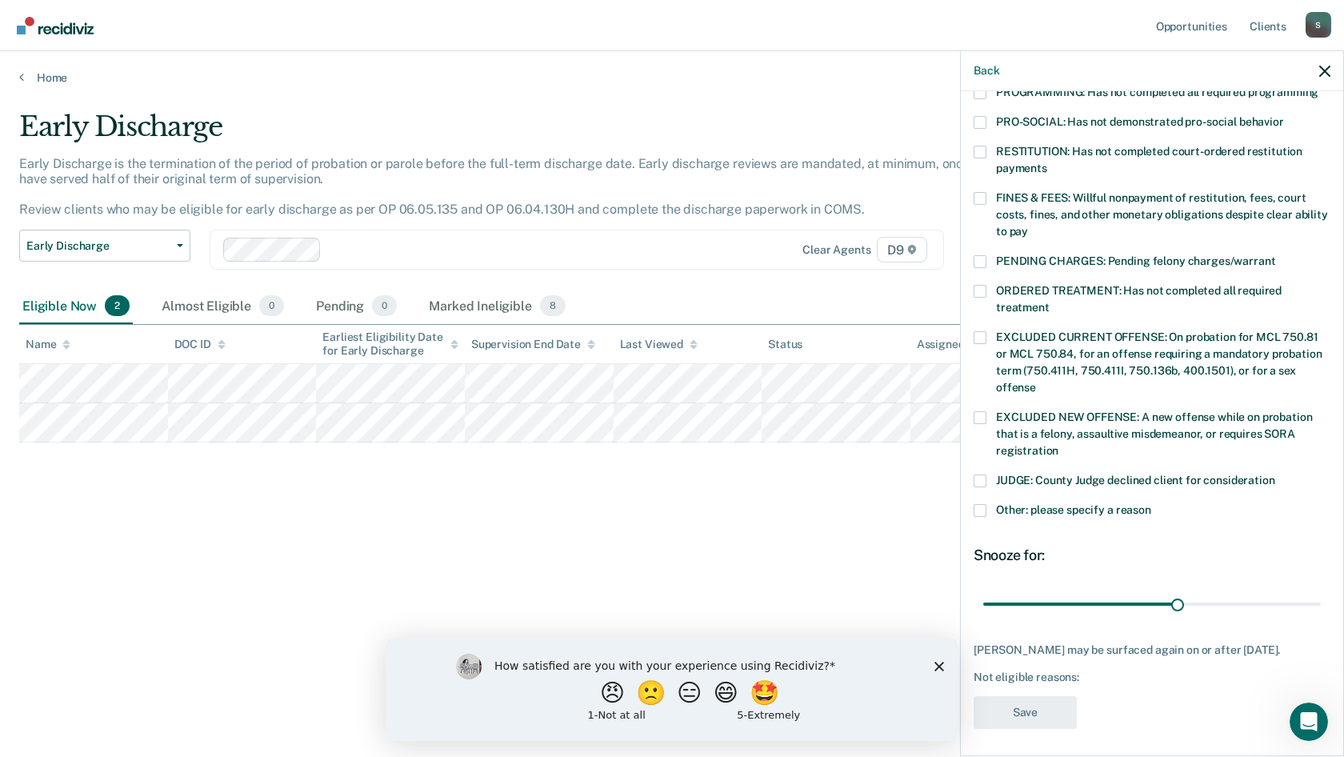
click at [985, 474] on span at bounding box center [980, 480] width 13 height 13
click at [1275, 474] on input "JUDGE: County Judge declined client for consideration" at bounding box center [1275, 474] width 0 height 0
click at [1191, 590] on input "range" at bounding box center [1152, 604] width 338 height 28
click at [1210, 590] on input "range" at bounding box center [1152, 604] width 338 height 28
click at [1218, 590] on input "range" at bounding box center [1152, 604] width 338 height 28
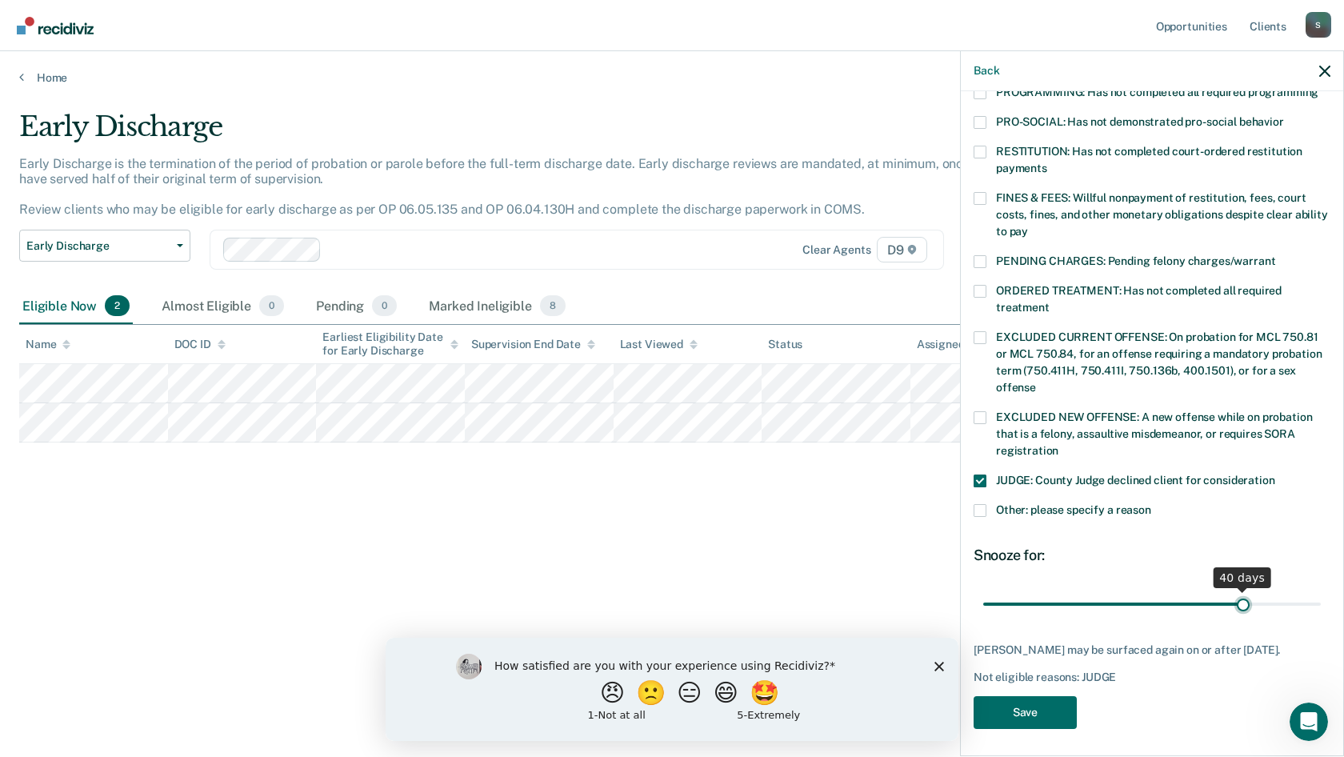
type input "40"
click at [1231, 590] on input "range" at bounding box center [1152, 604] width 338 height 28
click at [1038, 706] on button "Save" at bounding box center [1025, 712] width 103 height 33
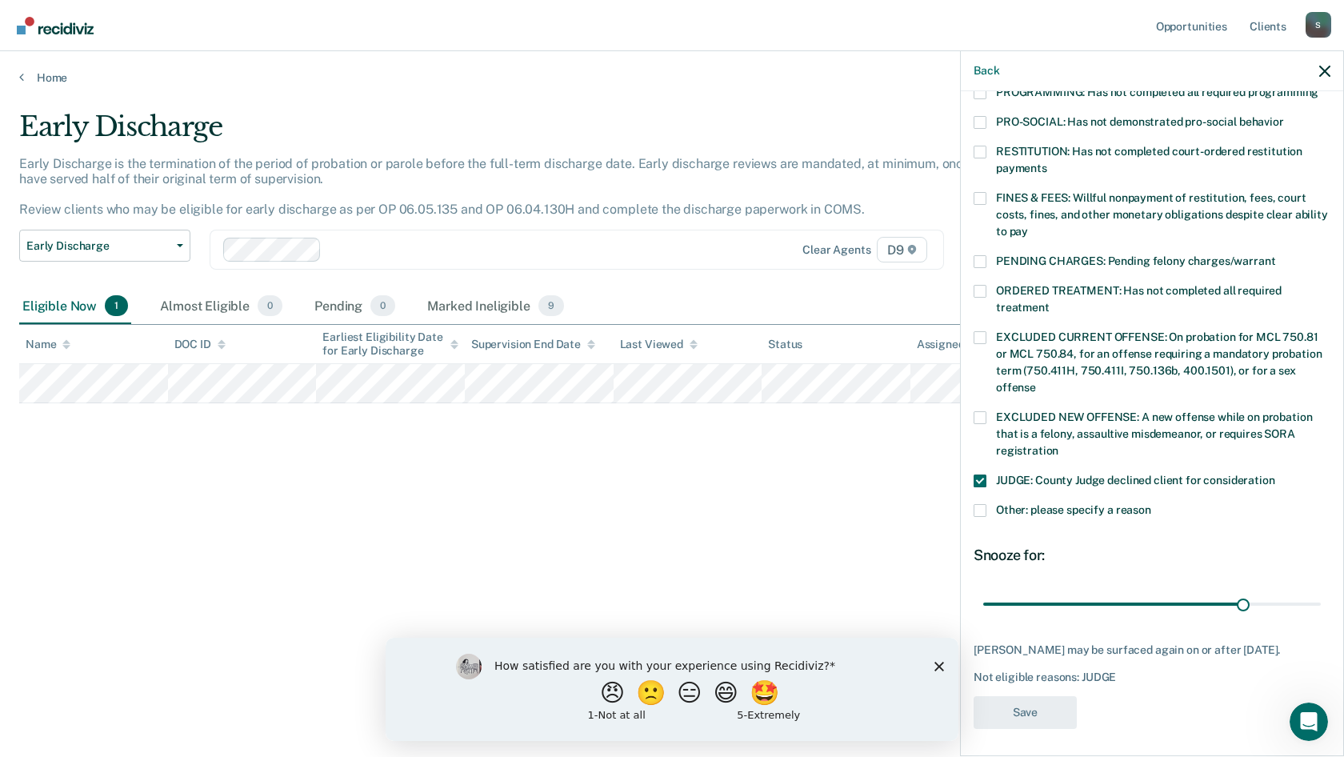
scroll to position [315, 0]
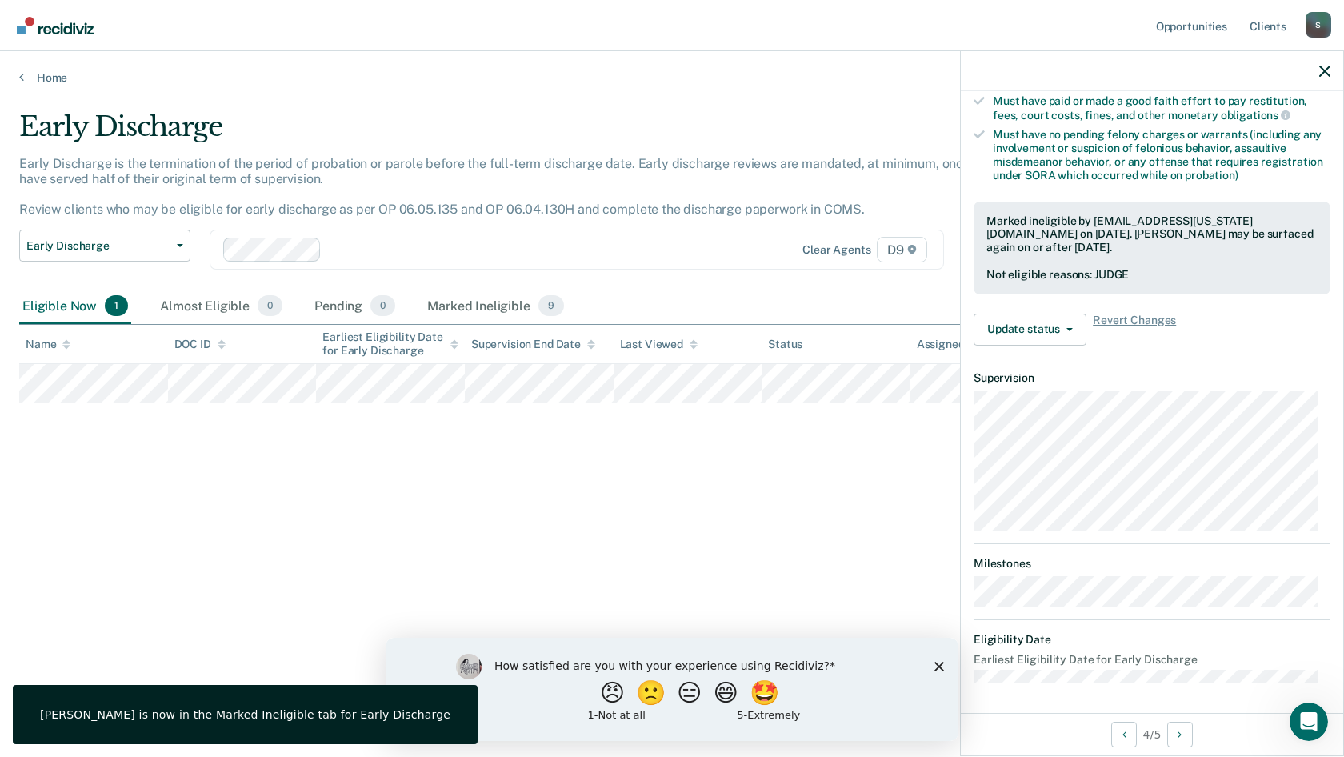
click at [608, 448] on div "Early Discharge Early Discharge is the termination of the period of probation o…" at bounding box center [671, 373] width 1305 height 526
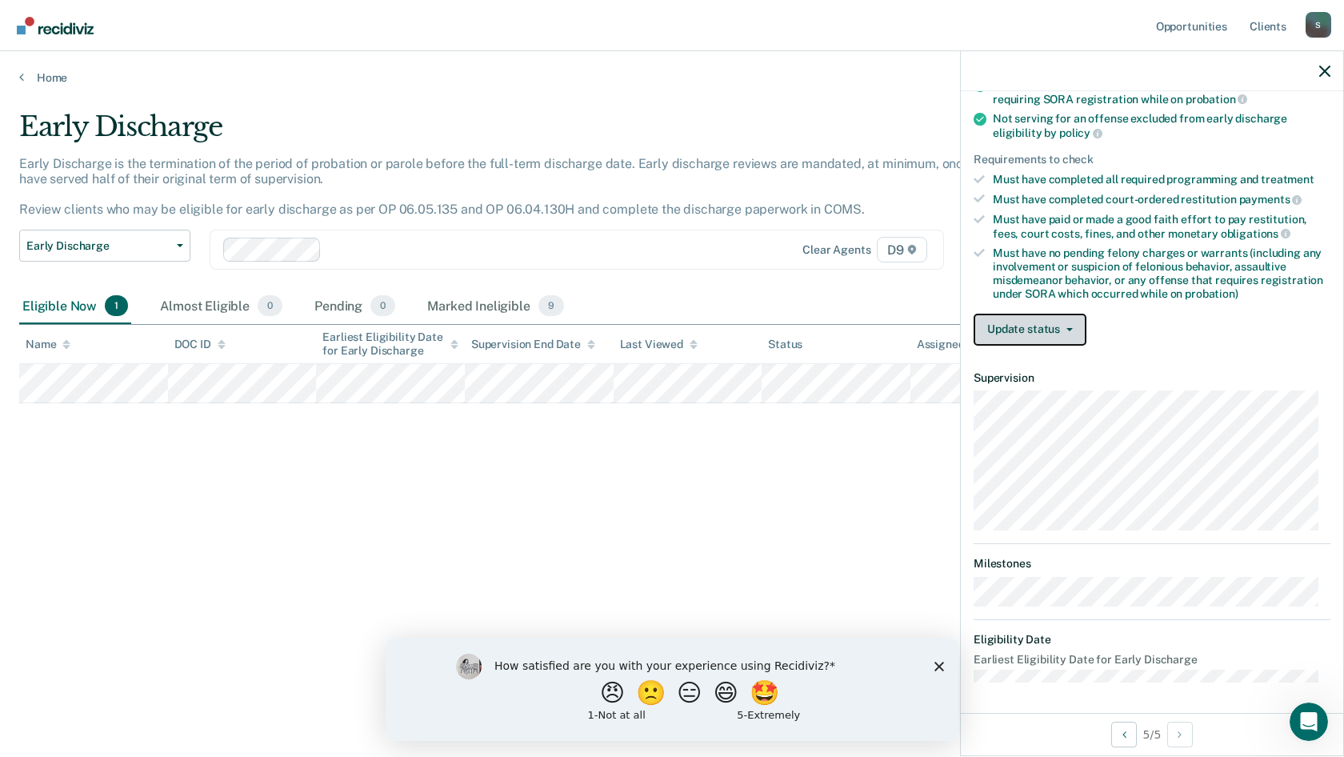
click at [1028, 338] on button "Update status" at bounding box center [1030, 330] width 113 height 32
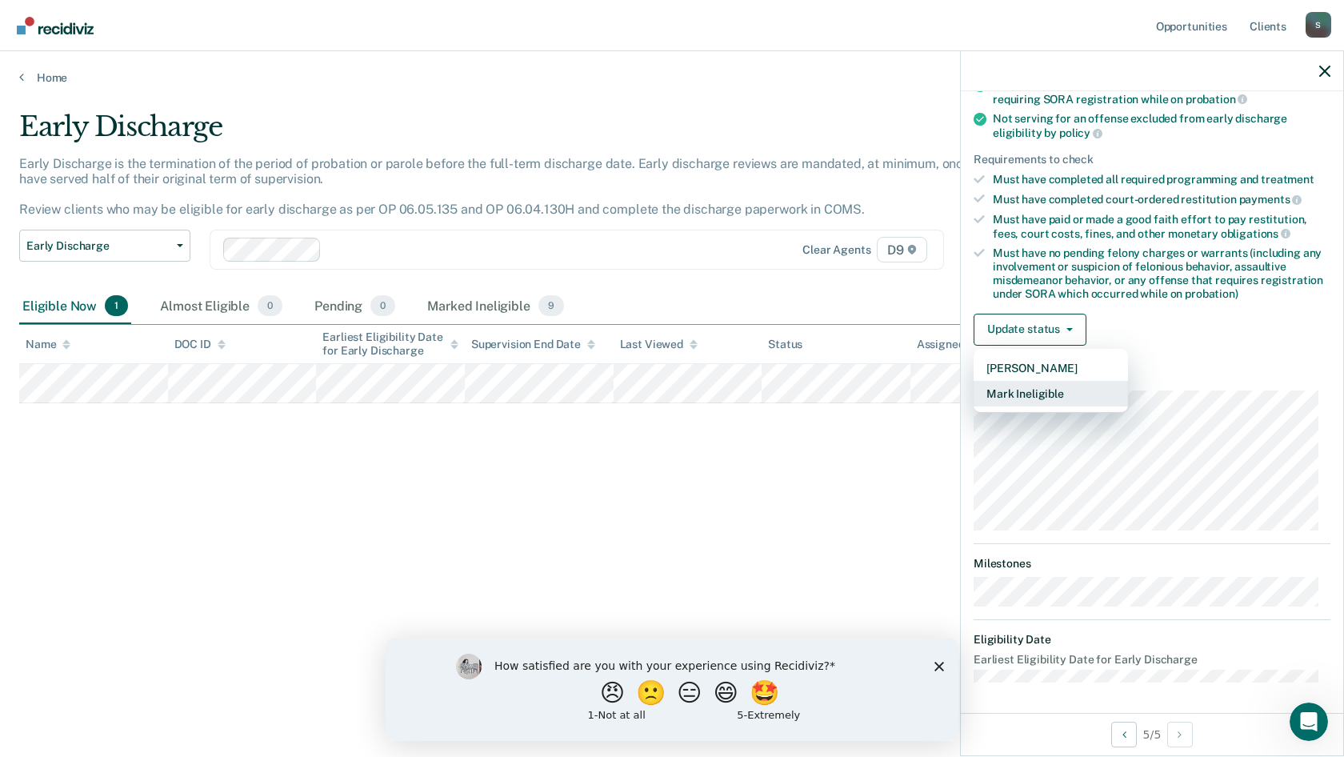
click at [1046, 392] on button "Mark Ineligible" at bounding box center [1051, 394] width 154 height 26
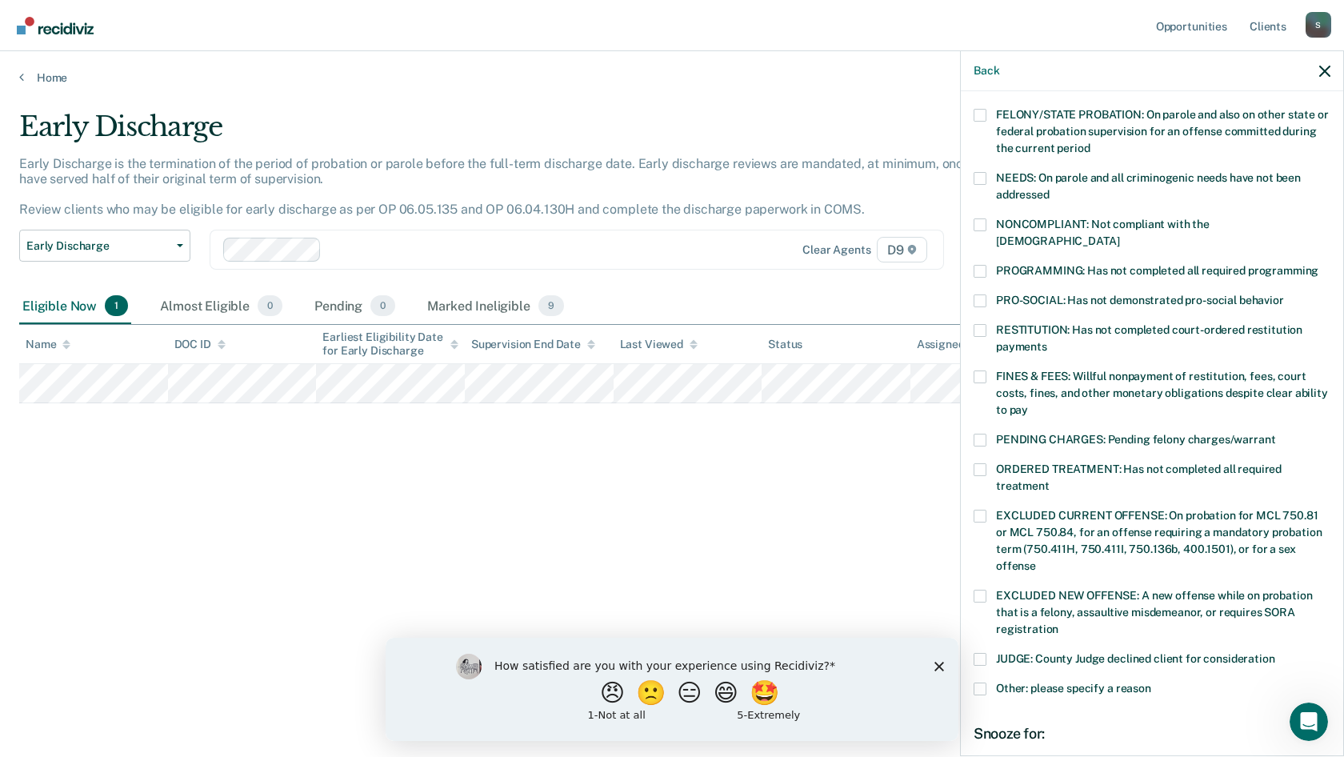
click at [1055, 381] on label "FINES & FEES: Willful nonpayment of restitution, fees, court costs, fines, and …" at bounding box center [1152, 395] width 357 height 50
click at [1028, 404] on input "FINES & FEES: Willful nonpayment of restitution, fees, court costs, fines, and …" at bounding box center [1028, 404] width 0 height 0
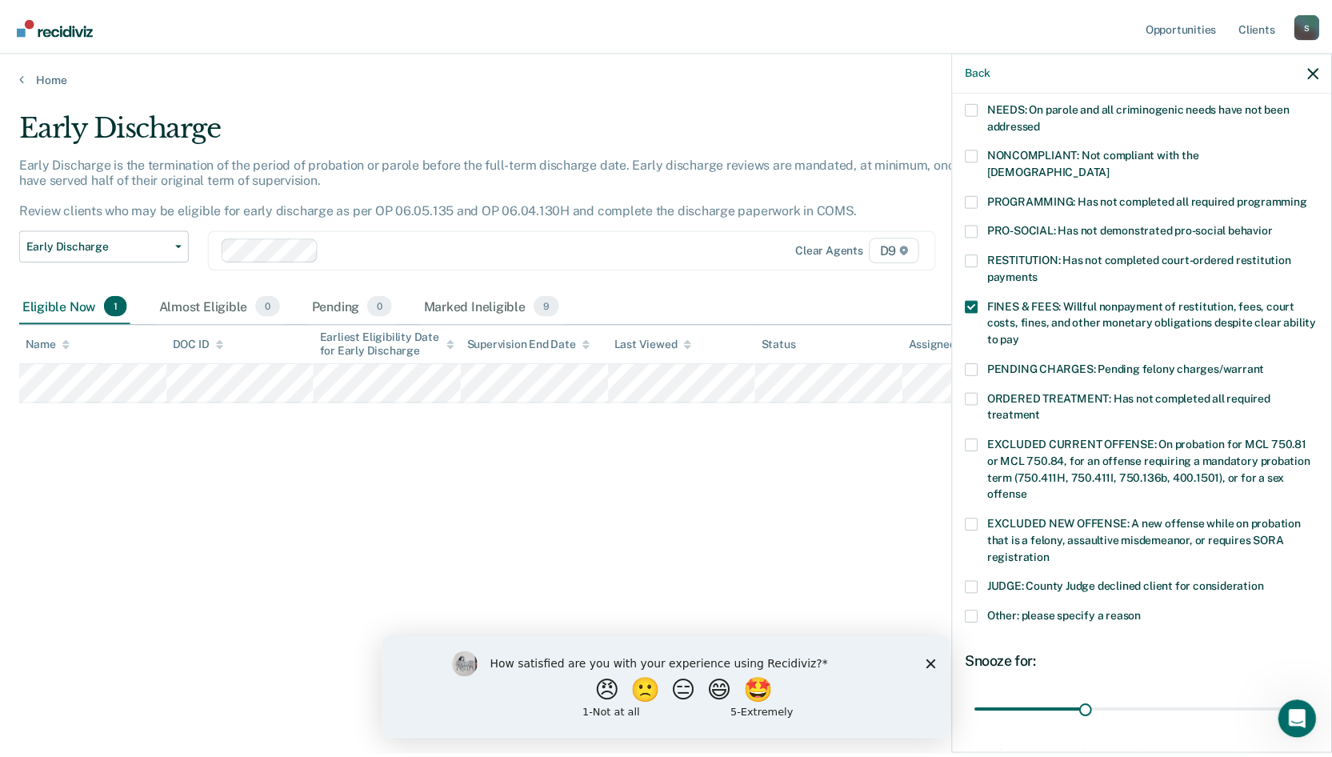
scroll to position [362, 0]
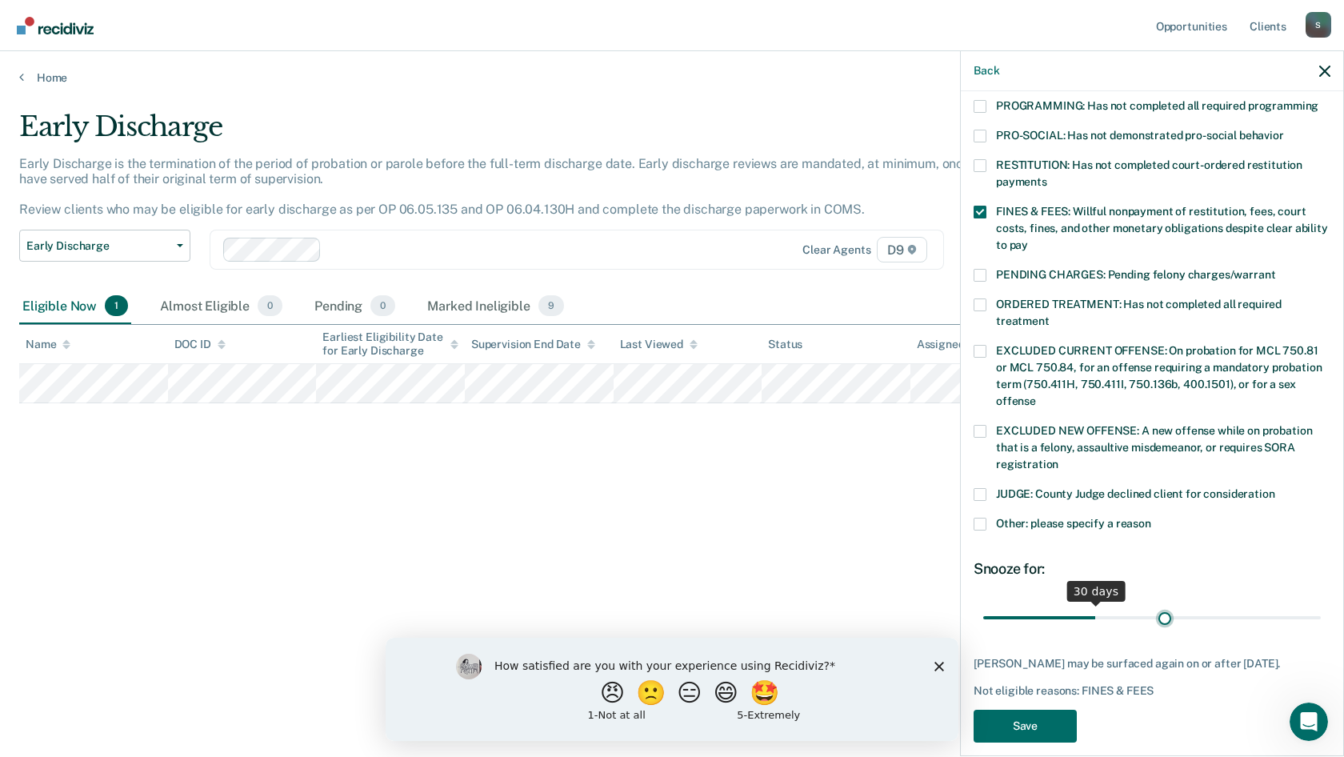
click at [1158, 603] on input "range" at bounding box center [1152, 617] width 338 height 28
click at [1217, 603] on input "range" at bounding box center [1152, 617] width 338 height 28
type input "60"
click at [1198, 603] on input "range" at bounding box center [1152, 617] width 338 height 28
click at [1022, 716] on button "Save" at bounding box center [1025, 726] width 103 height 33
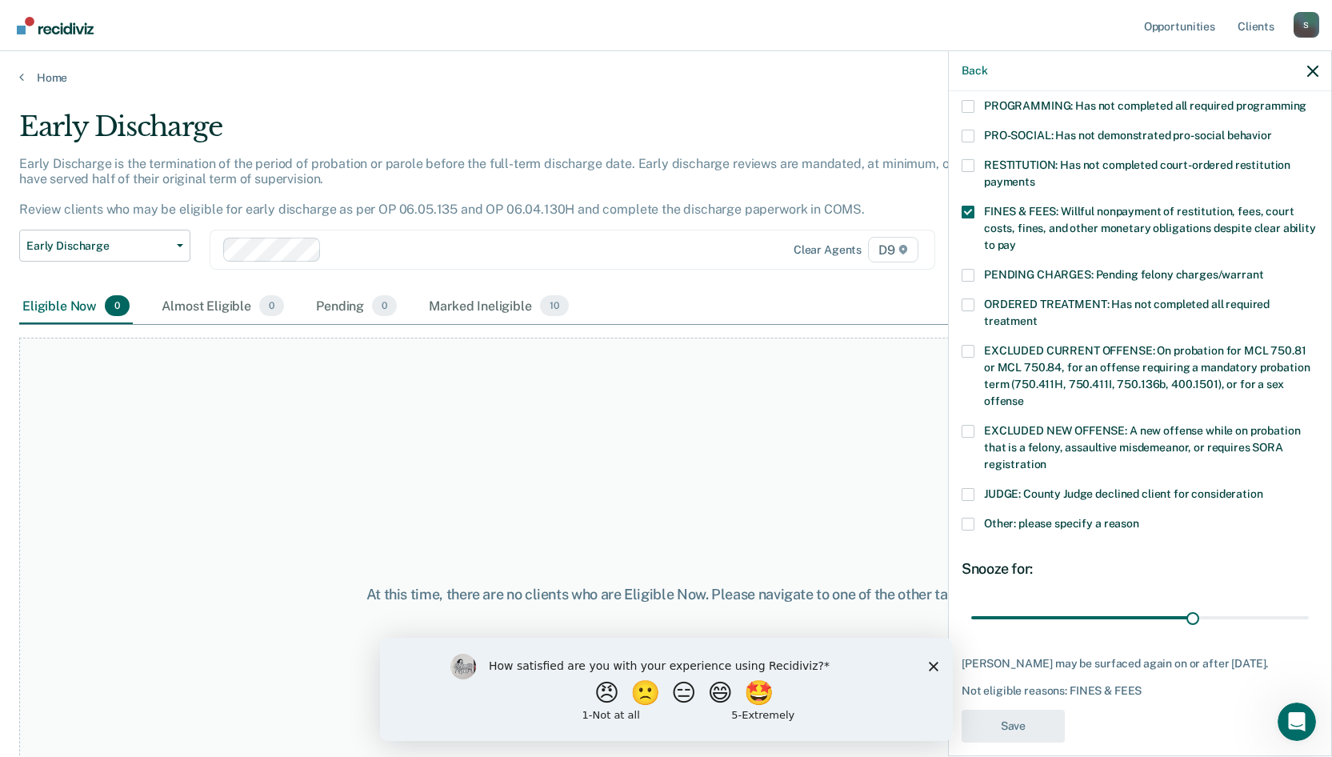
scroll to position [315, 0]
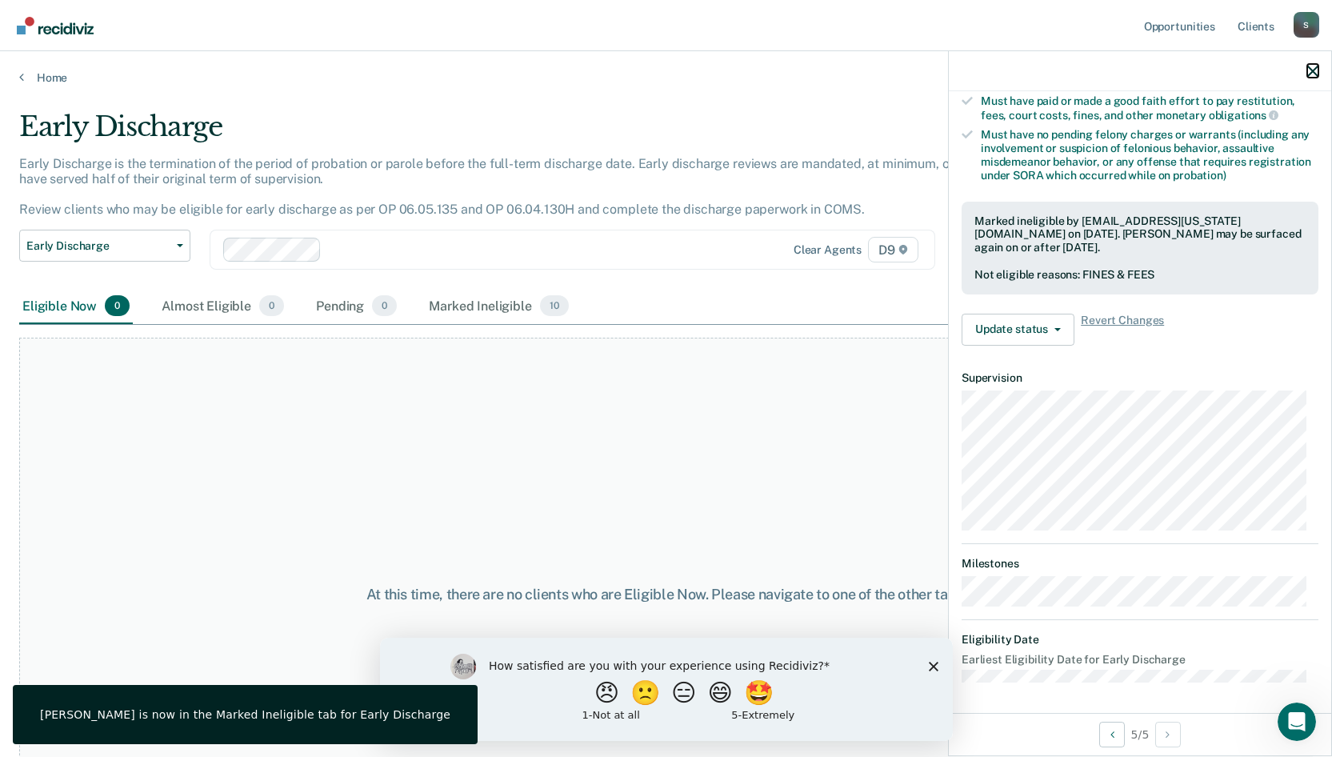
click at [1311, 65] on button "button" at bounding box center [1312, 71] width 11 height 14
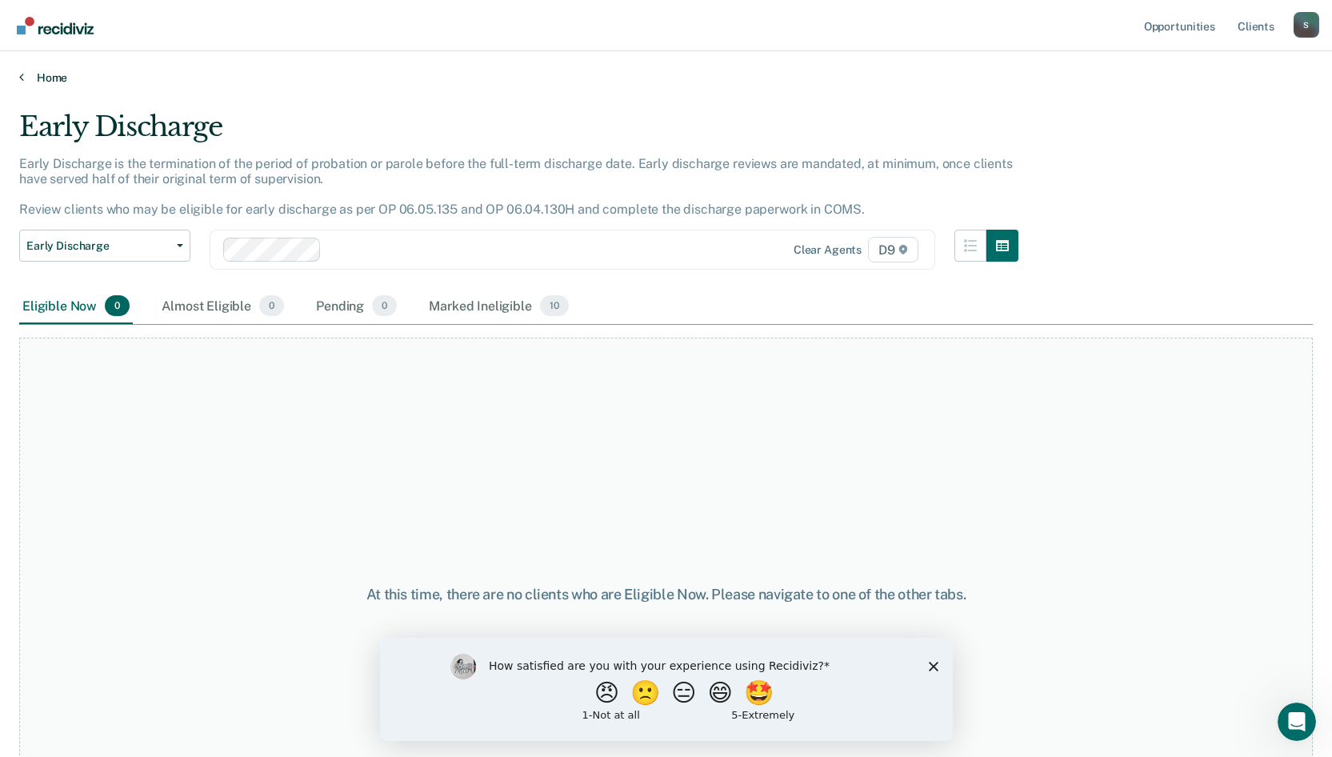
click at [49, 72] on link "Home" at bounding box center [665, 77] width 1293 height 14
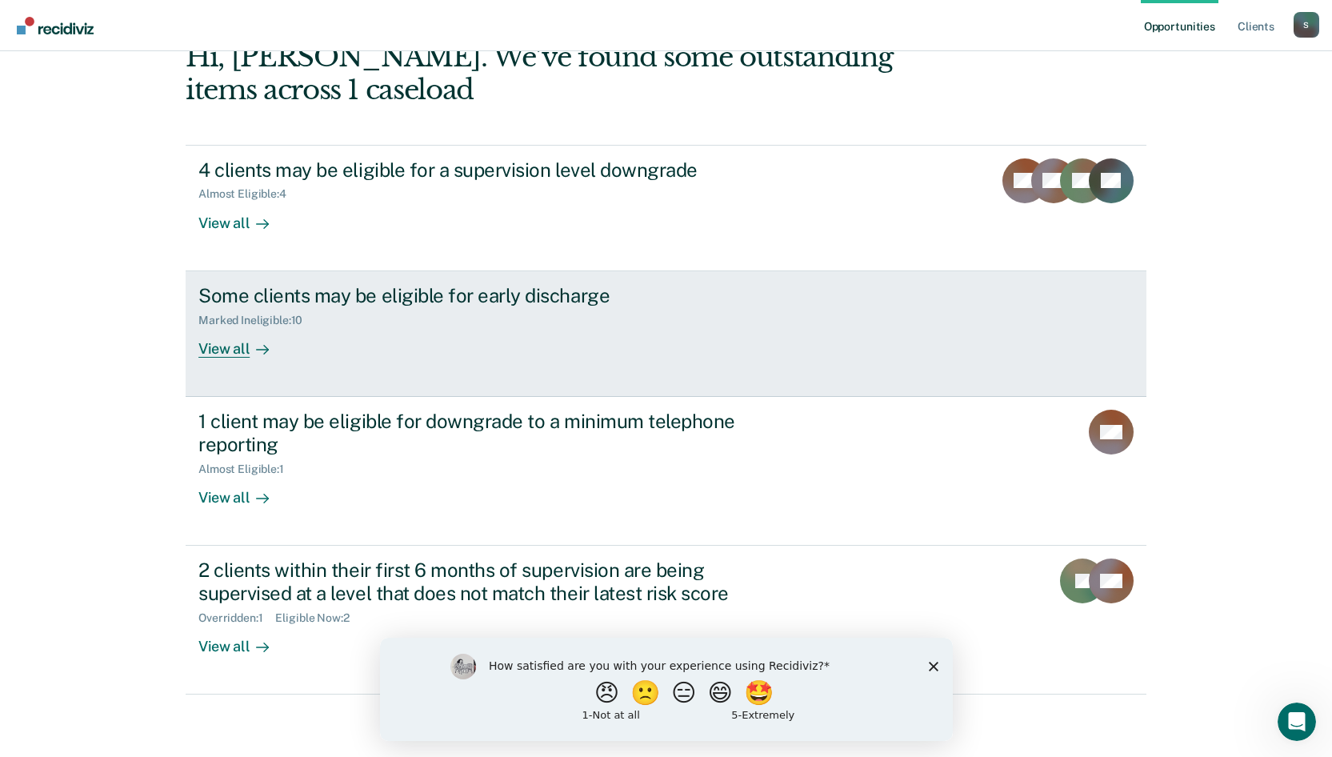
scroll to position [97, 0]
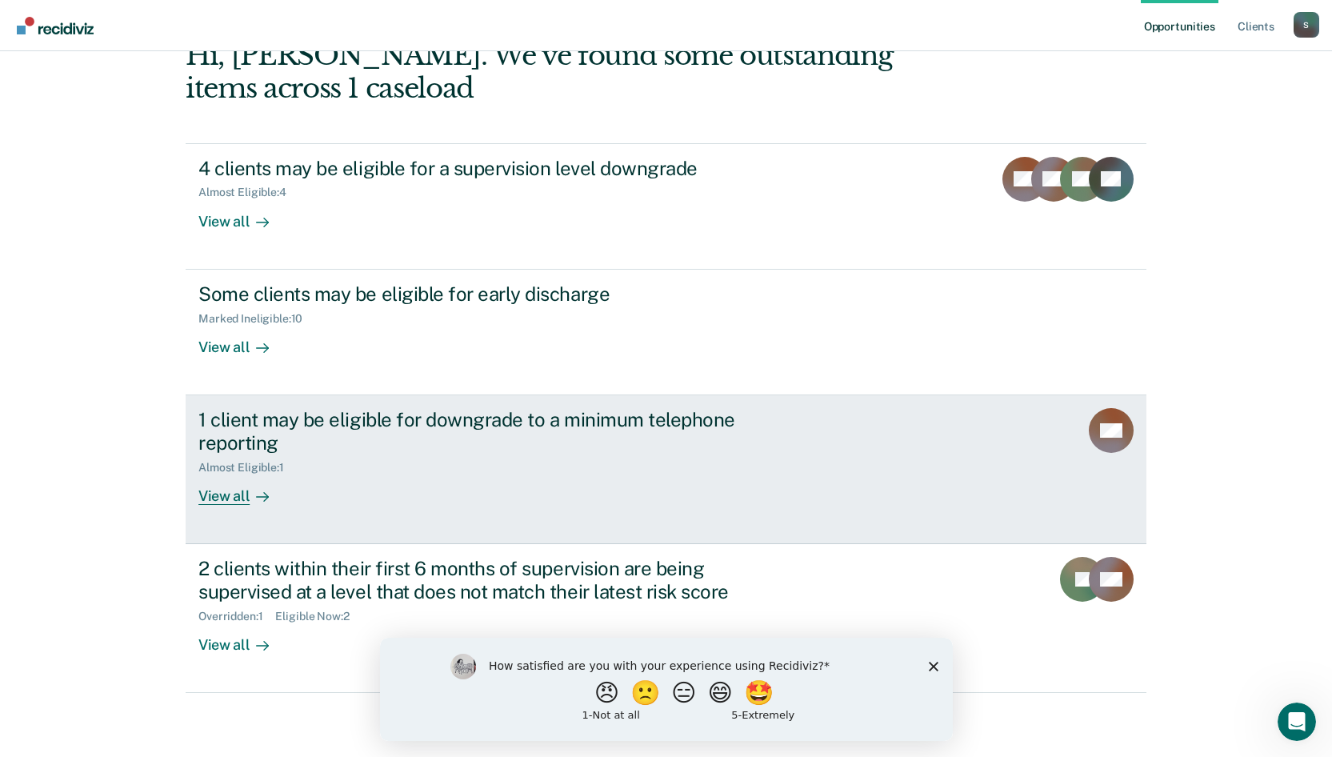
click at [228, 491] on div "View all" at bounding box center [243, 489] width 90 height 31
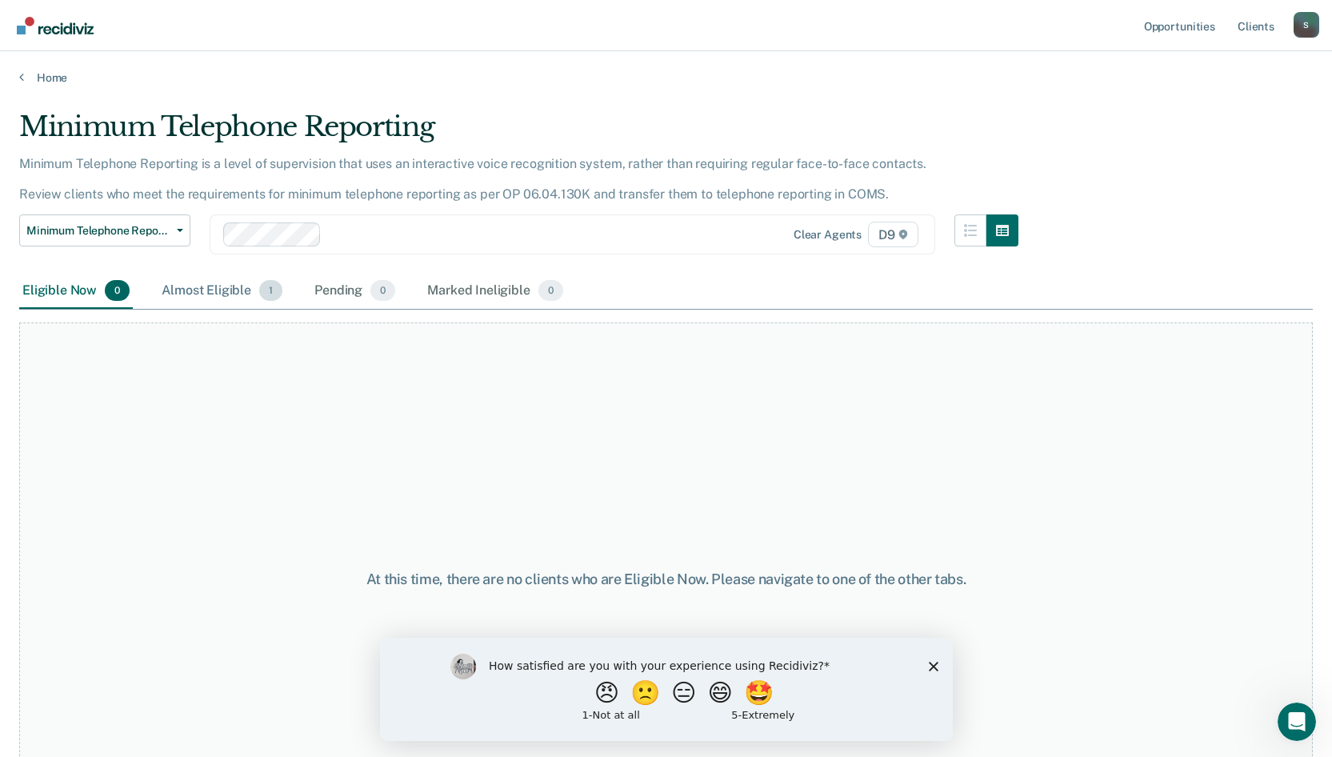
click at [211, 290] on div "Almost Eligible 1" at bounding box center [221, 291] width 127 height 35
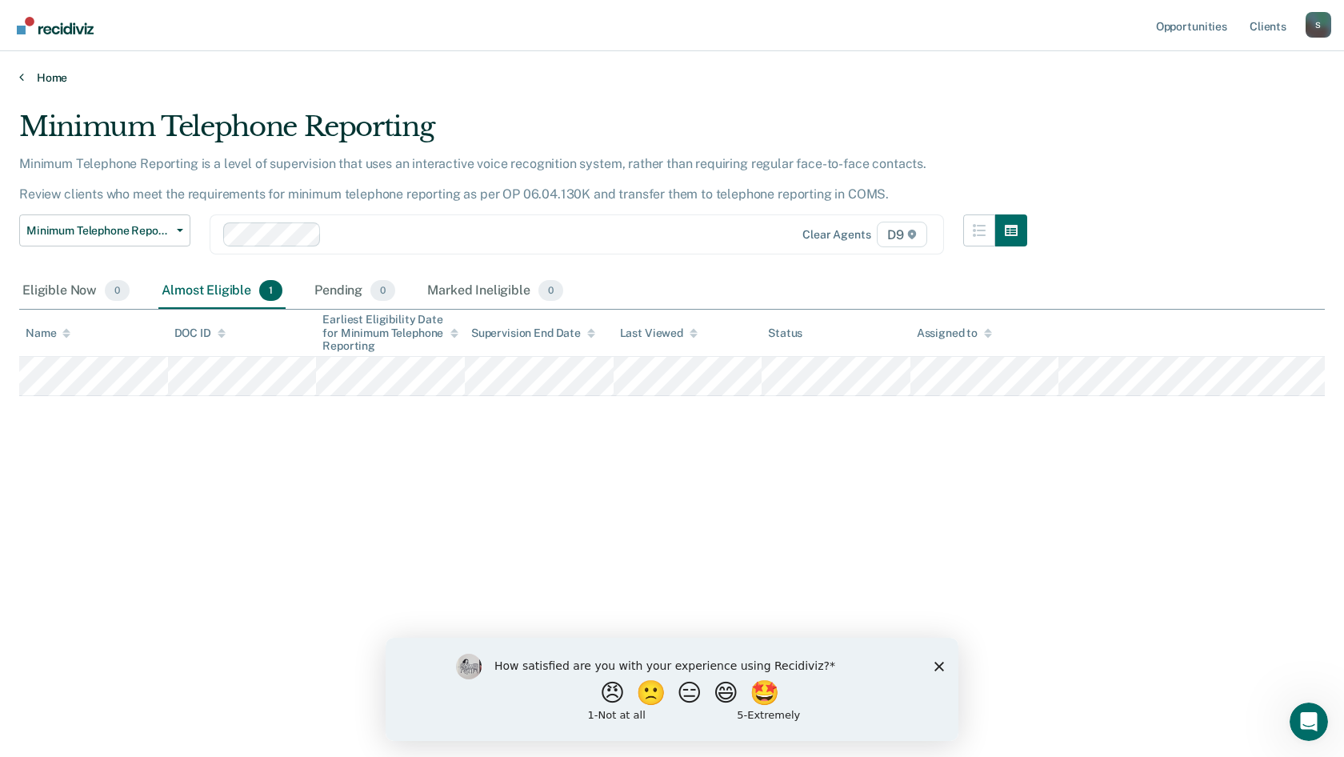
click at [46, 81] on link "Home" at bounding box center [671, 77] width 1305 height 14
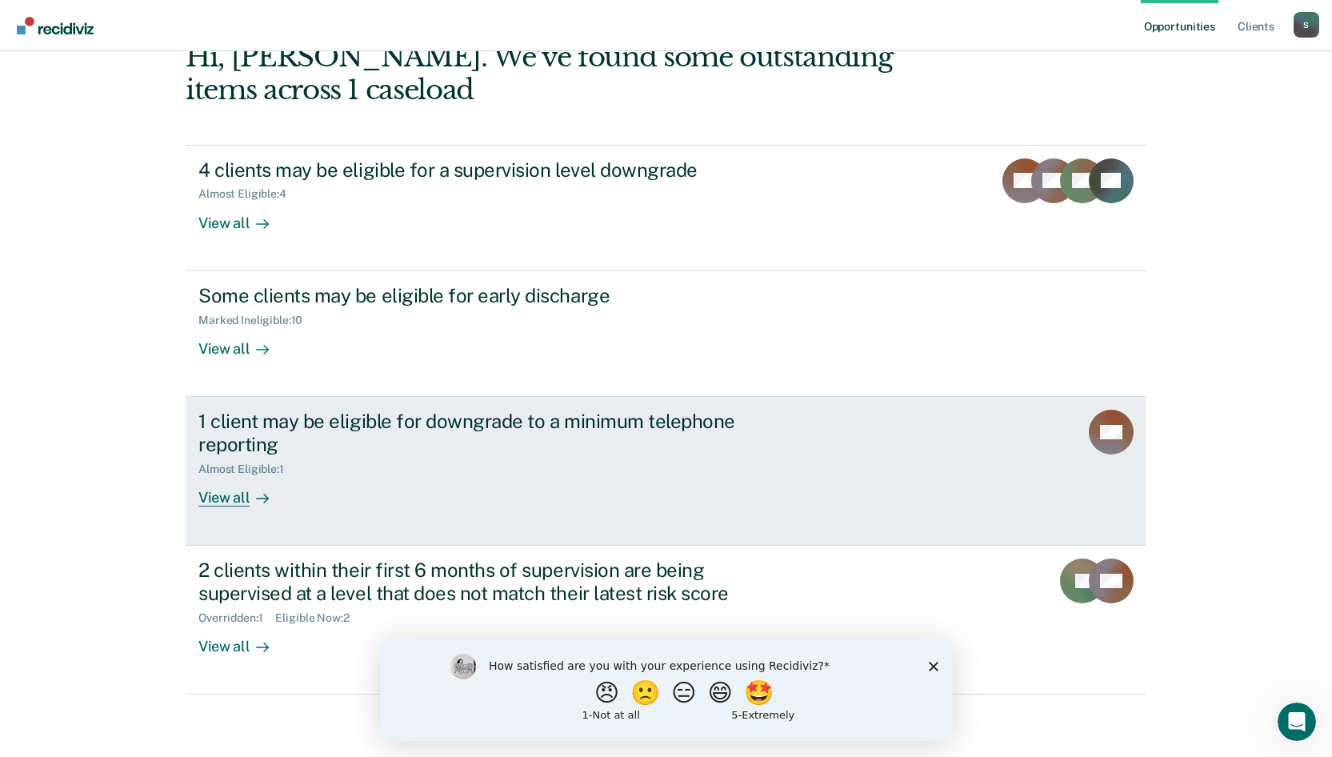
scroll to position [97, 0]
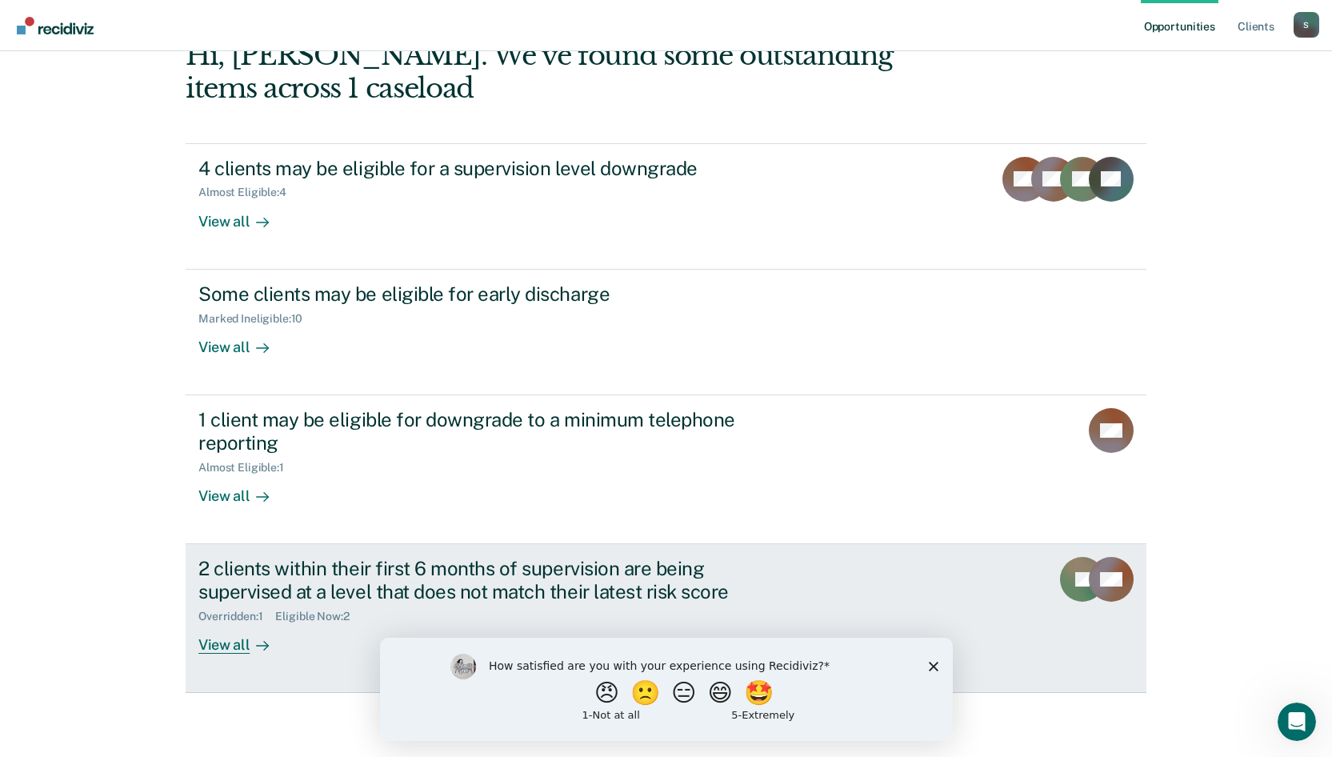
click at [236, 642] on div "View all" at bounding box center [243, 637] width 90 height 31
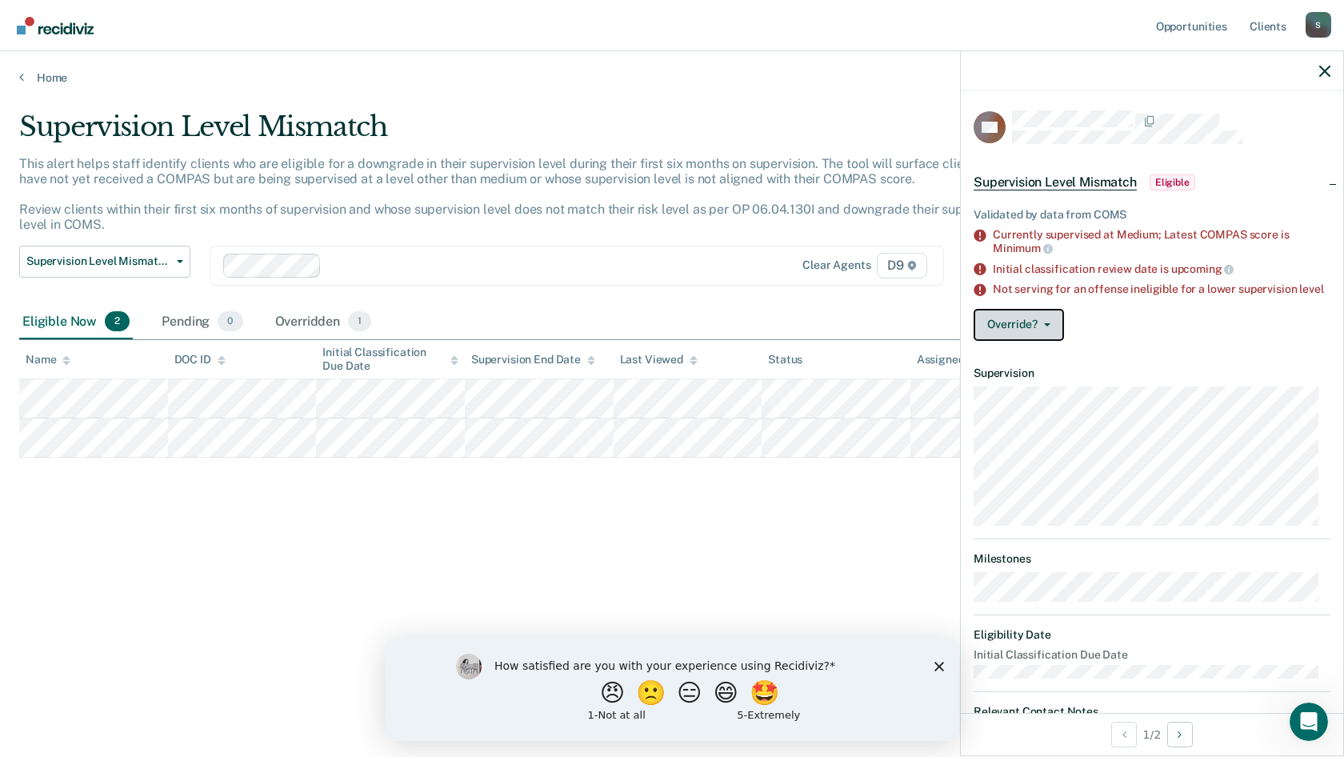
click at [1005, 339] on button "Override?" at bounding box center [1019, 325] width 90 height 32
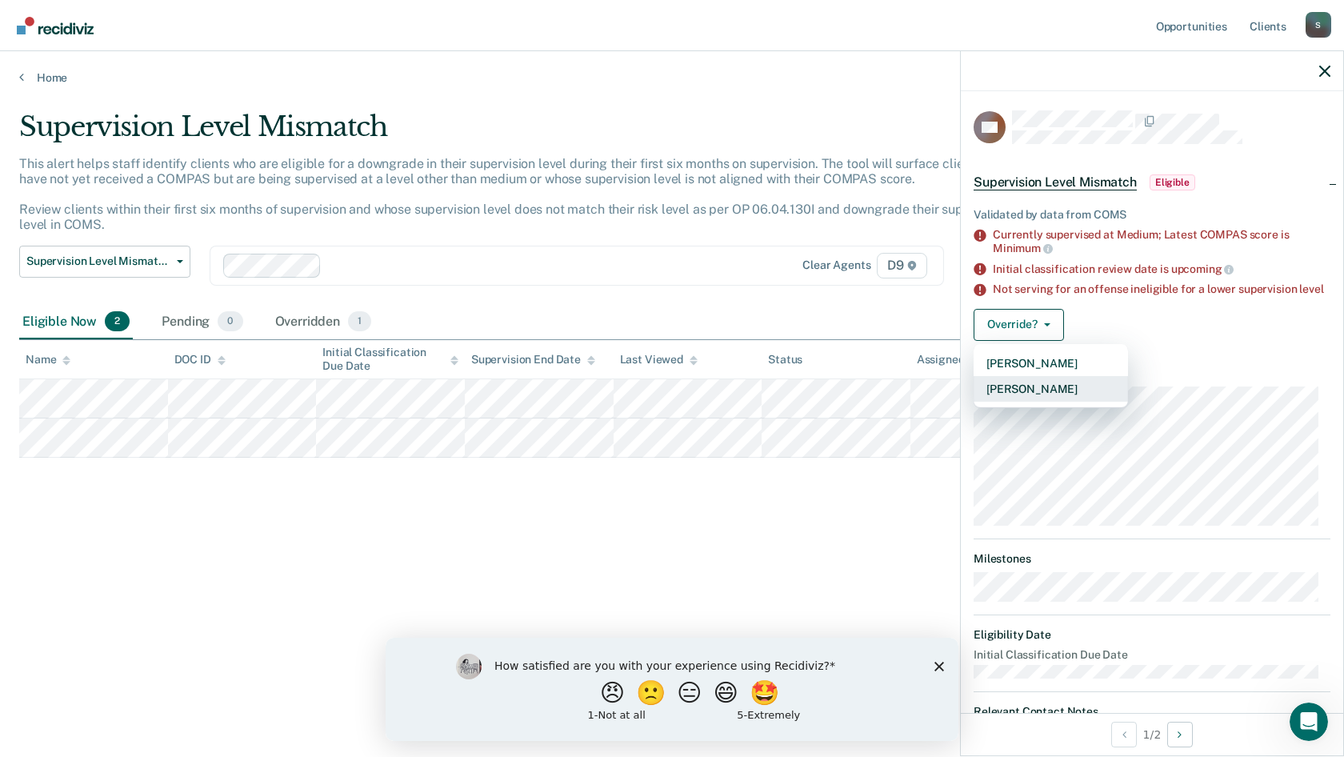
click at [1033, 402] on button "[PERSON_NAME]" at bounding box center [1051, 389] width 154 height 26
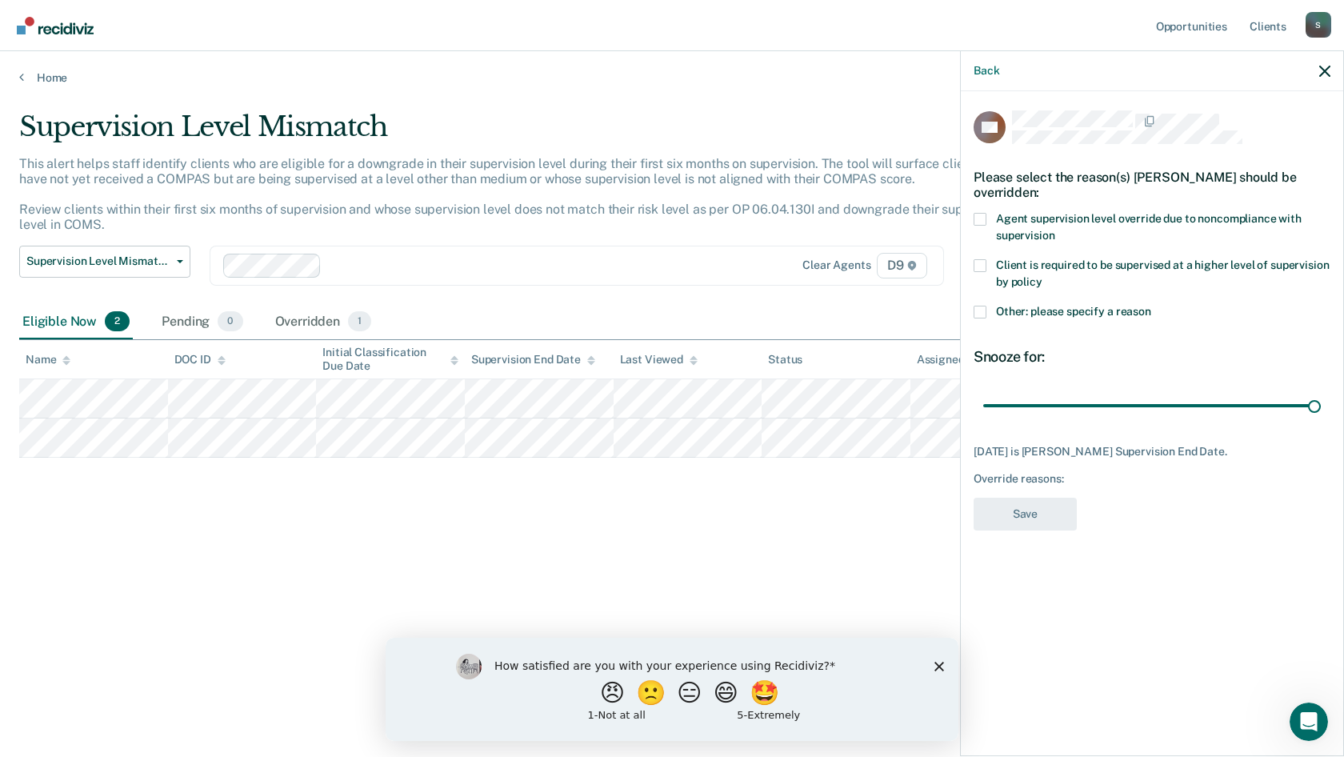
click at [984, 310] on span at bounding box center [980, 312] width 13 height 13
click at [1151, 306] on input "Other: please specify a reason" at bounding box center [1151, 306] width 0 height 0
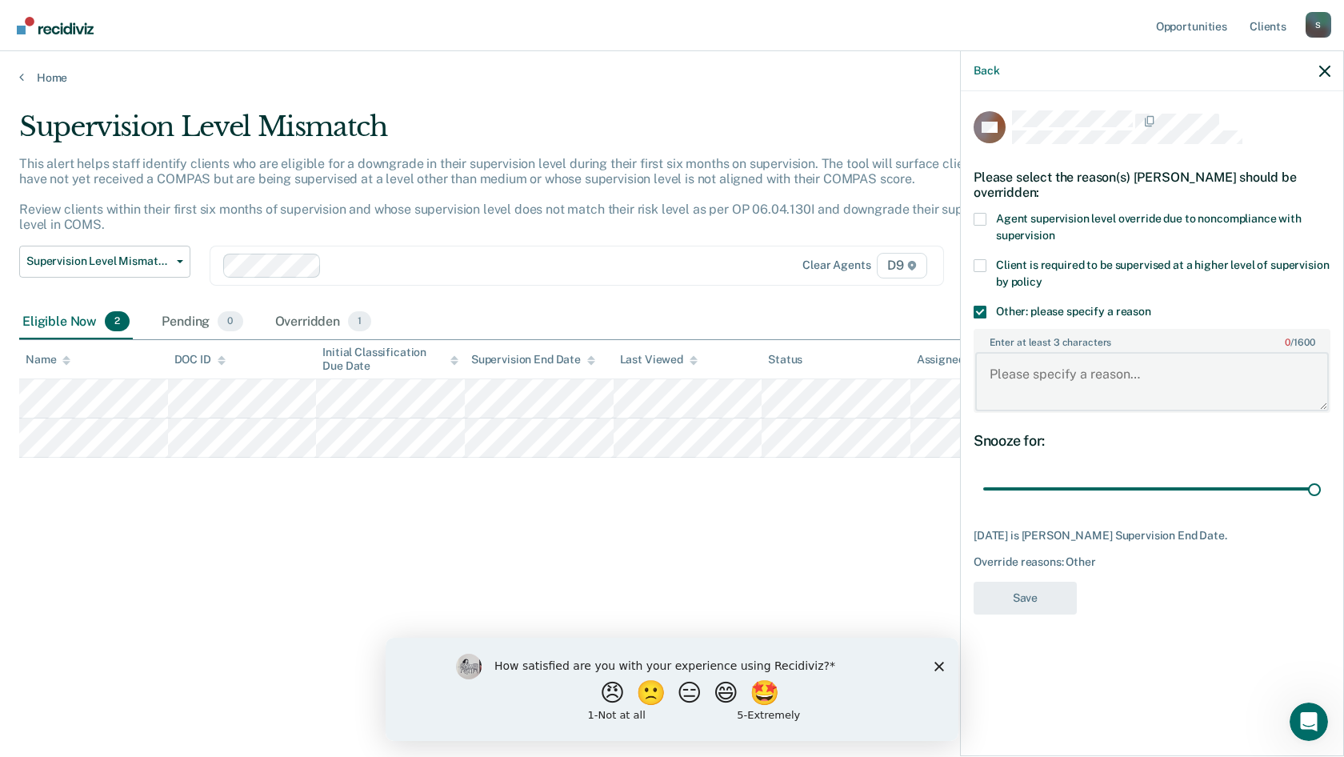
click at [1027, 377] on textarea "Enter at least 3 characters 0 / 1600" at bounding box center [1152, 381] width 354 height 59
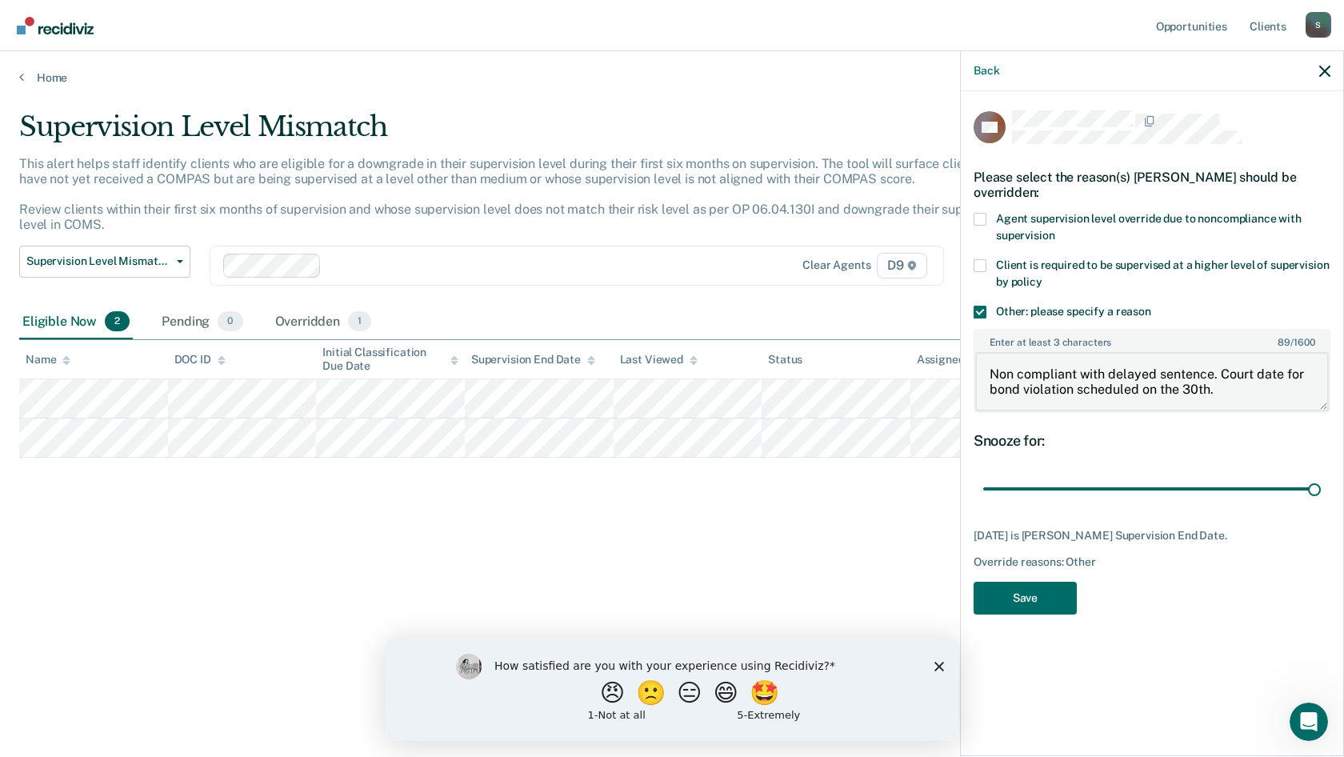
type textarea "Non compliant with delayed sentence. Court date for bond violation scheduled on…"
click at [985, 223] on span at bounding box center [980, 219] width 13 height 13
click at [1054, 230] on input "Agent supervision level override due to noncompliance with supervision" at bounding box center [1054, 230] width 0 height 0
click at [1043, 595] on button "Save" at bounding box center [1025, 598] width 103 height 33
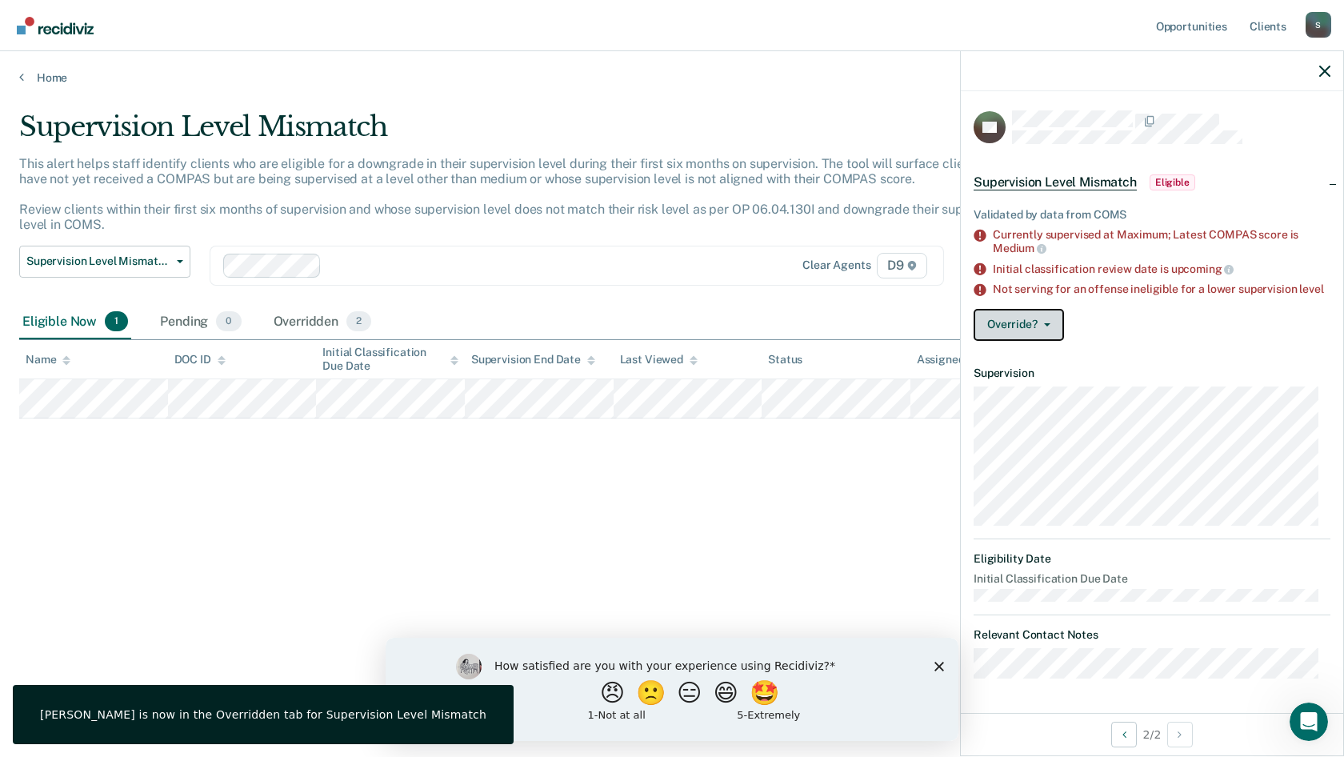
click at [1032, 341] on button "Override?" at bounding box center [1019, 325] width 90 height 32
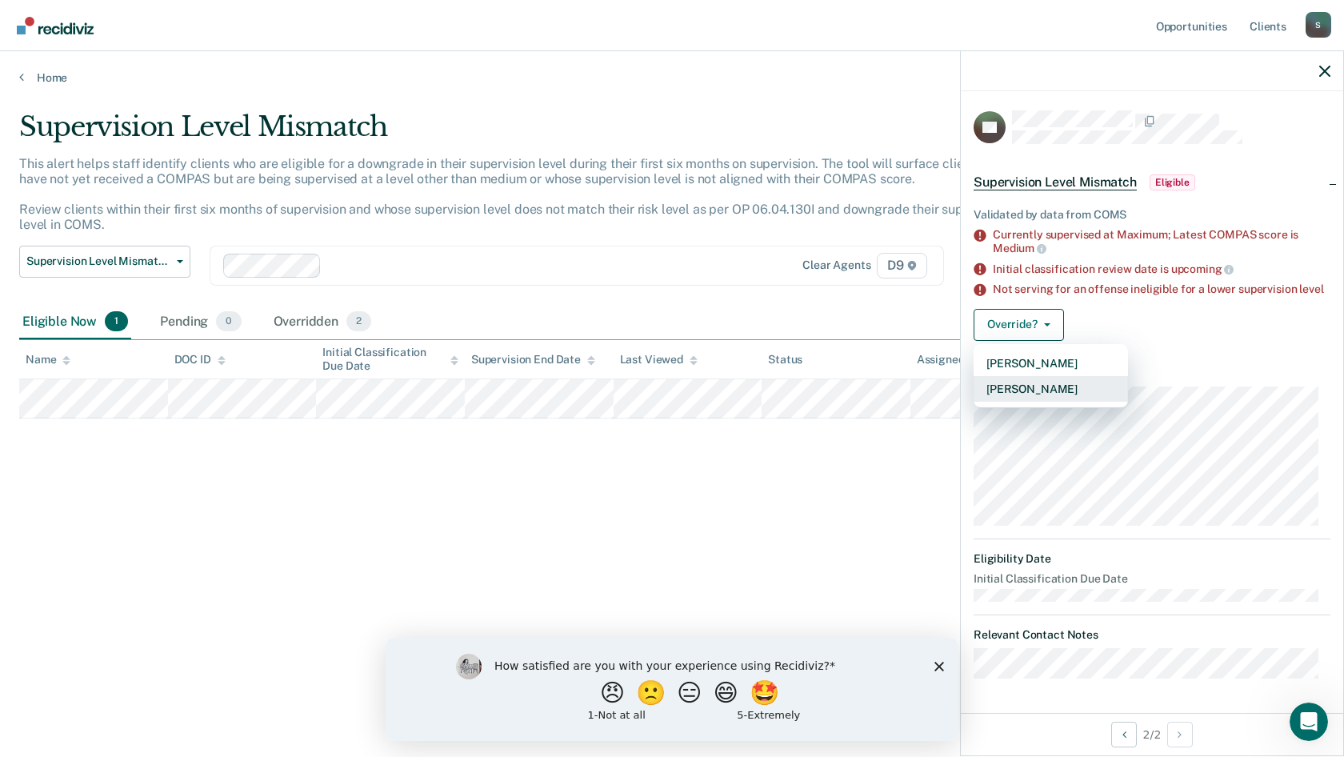
click at [1044, 402] on button "[PERSON_NAME]" at bounding box center [1051, 389] width 154 height 26
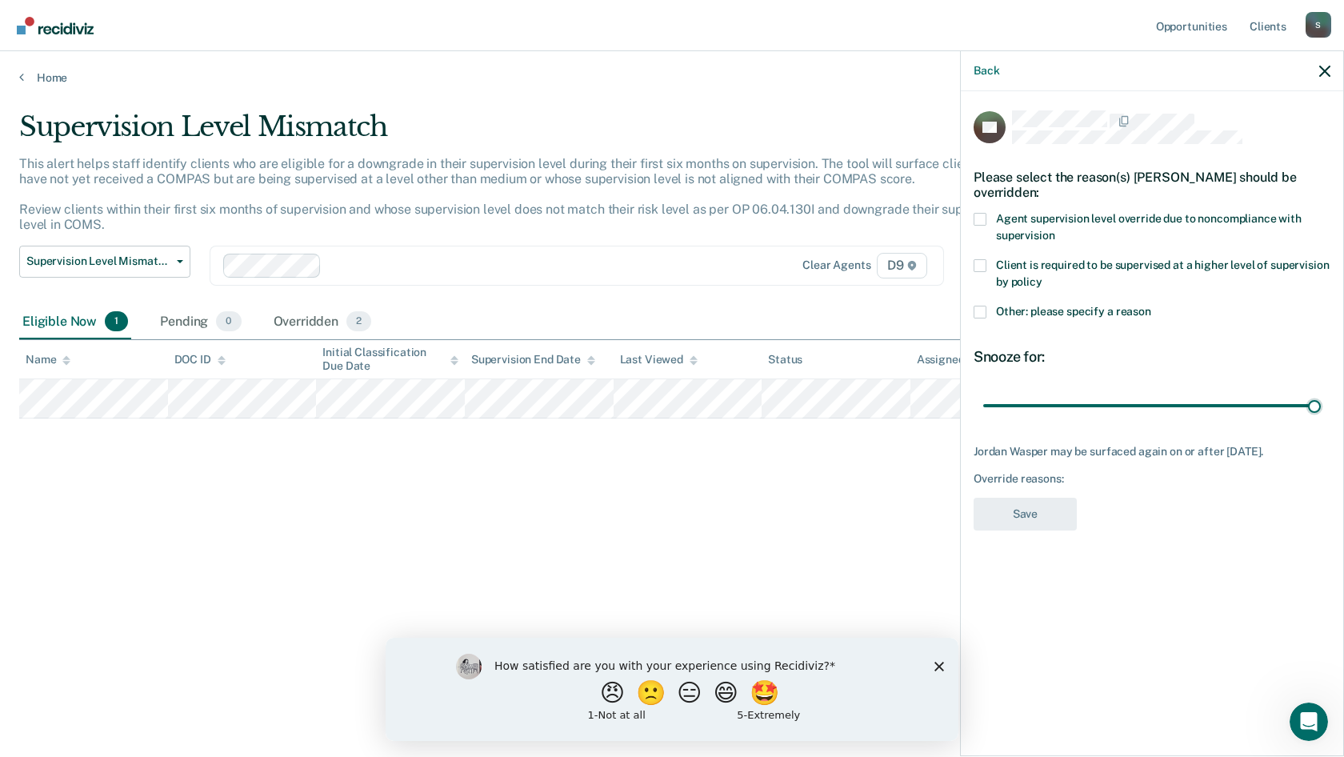
drag, startPoint x: 1096, startPoint y: 404, endPoint x: 1319, endPoint y: 425, distance: 224.1
type input "90"
click at [1321, 419] on input "range" at bounding box center [1152, 405] width 338 height 28
click at [979, 315] on span at bounding box center [980, 312] width 13 height 13
click at [1151, 306] on input "Other: please specify a reason" at bounding box center [1151, 306] width 0 height 0
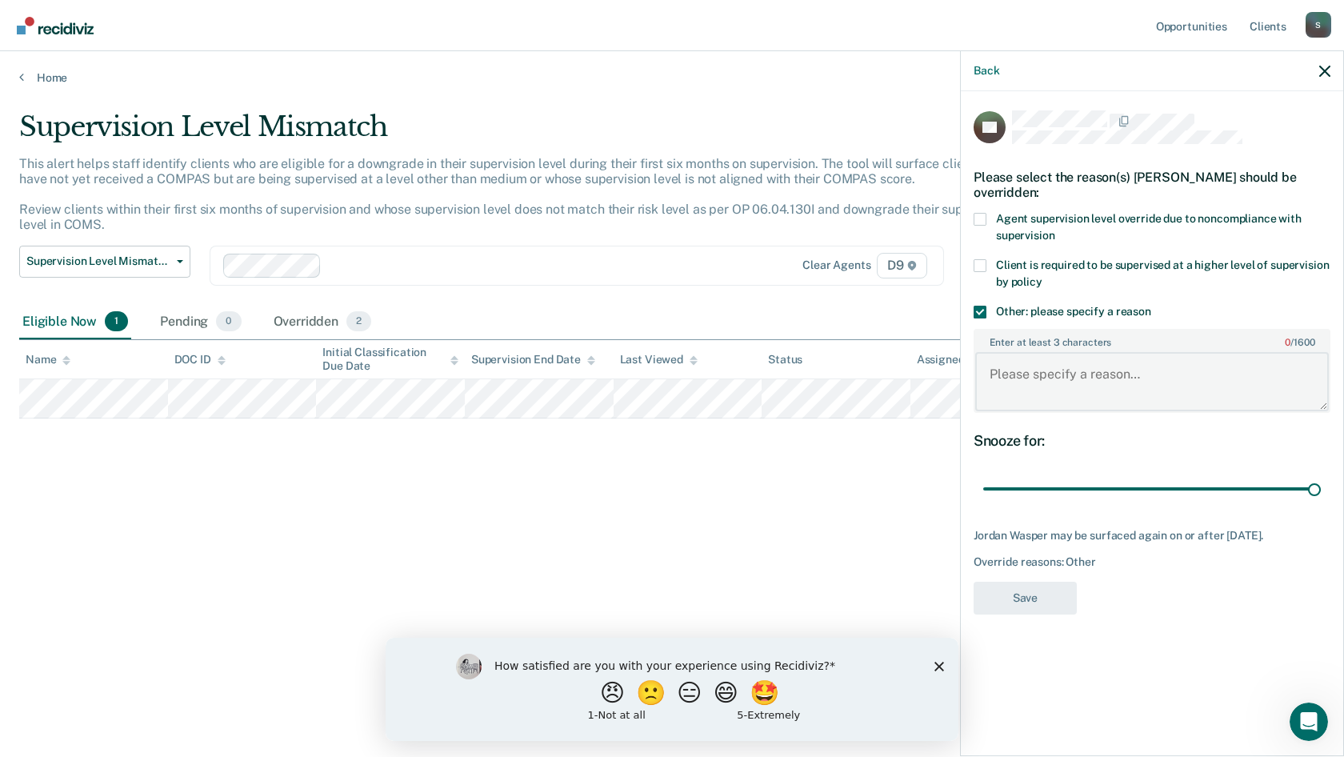
click at [1018, 394] on textarea "Enter at least 3 characters 0 / 1600" at bounding box center [1152, 381] width 354 height 59
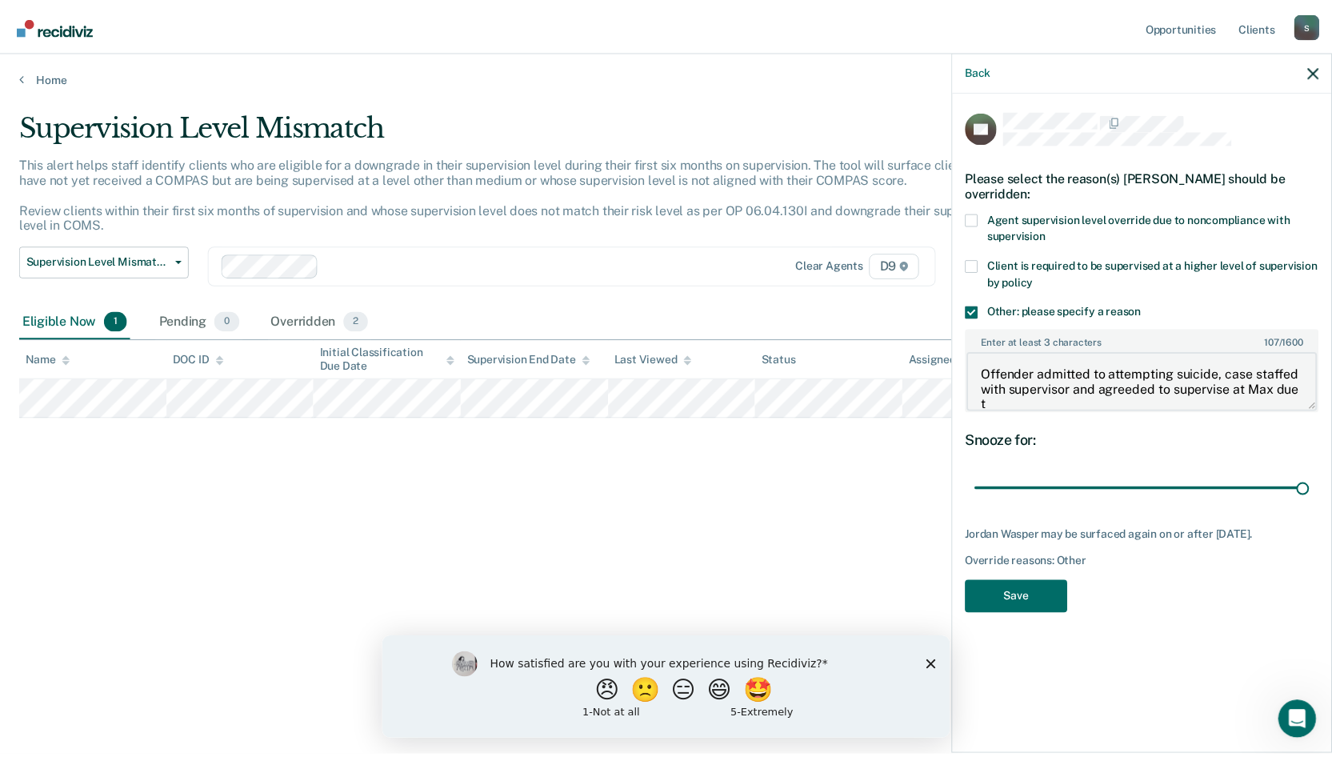
scroll to position [2, 0]
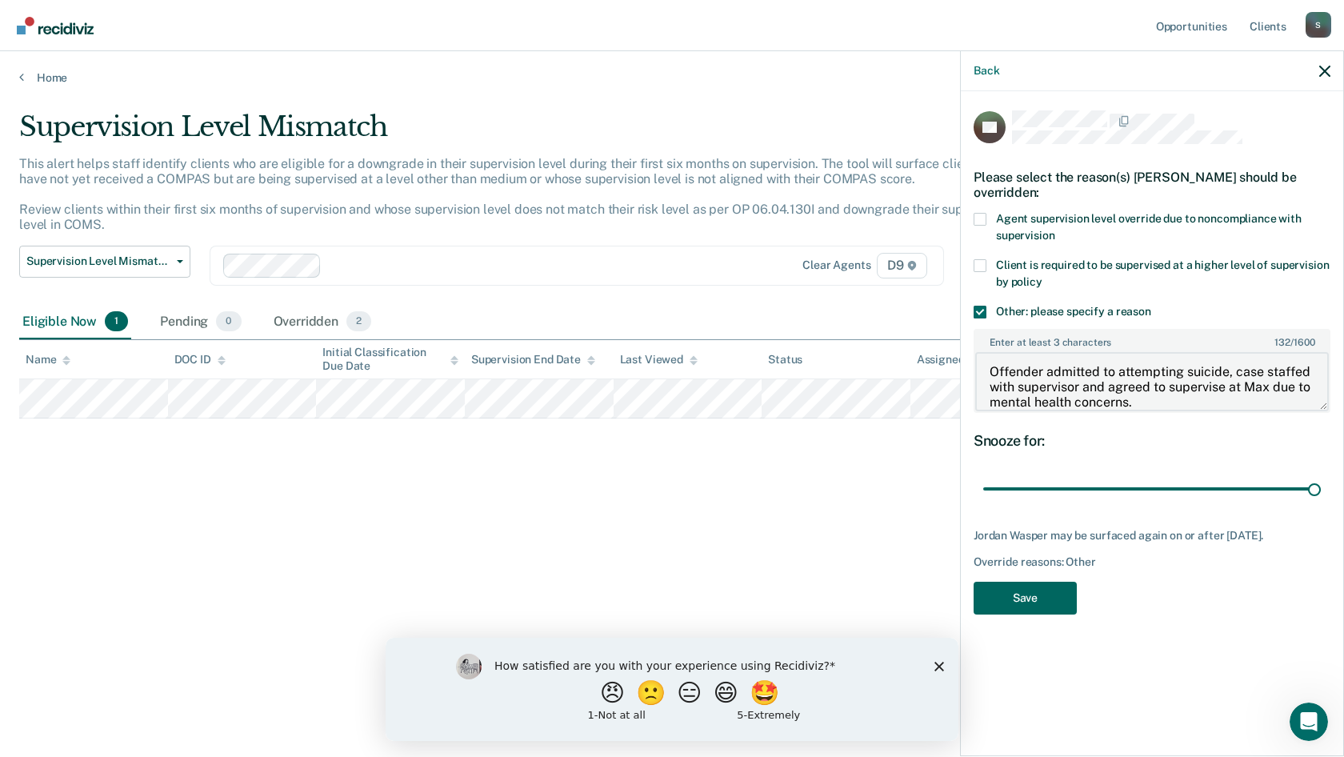
type textarea "Offender admitted to attempting suicide, case staffed with supervisor and agree…"
click at [1037, 597] on button "Save" at bounding box center [1025, 598] width 103 height 33
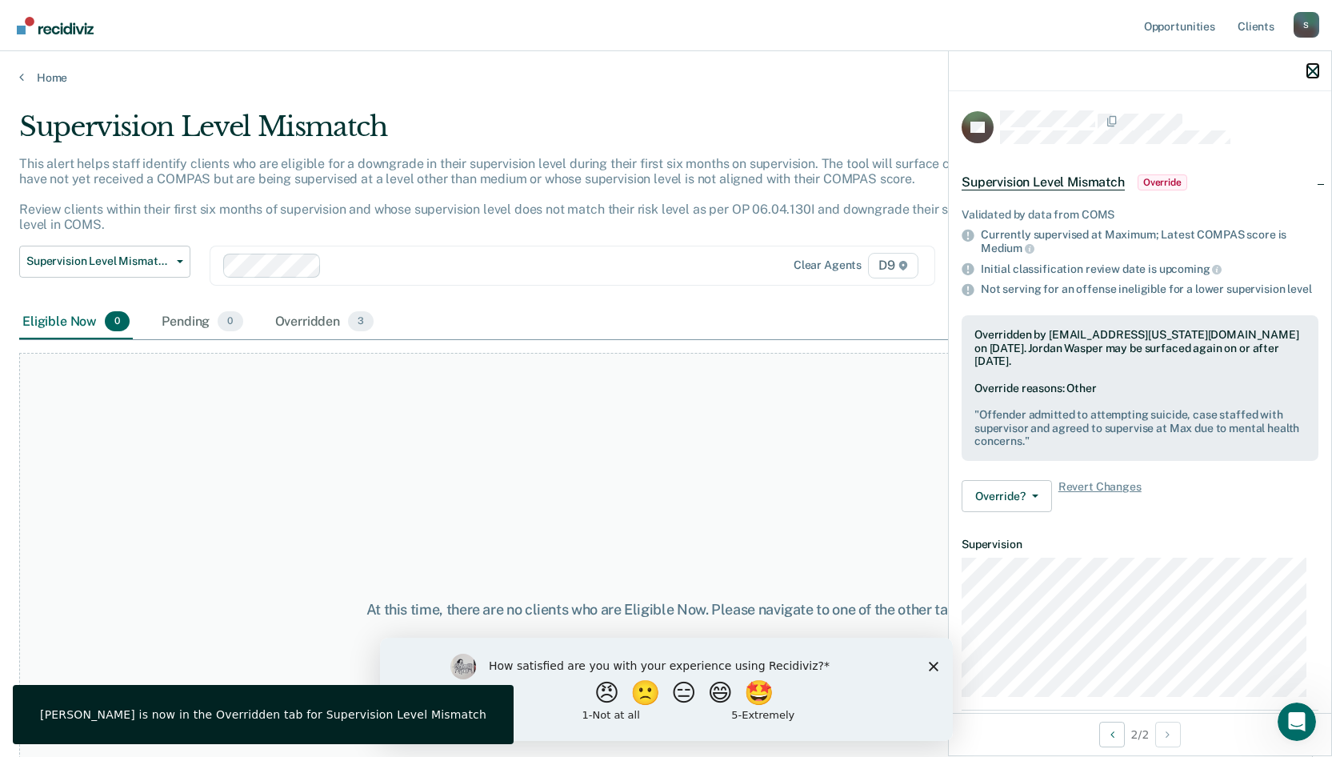
click at [1313, 70] on icon "button" at bounding box center [1312, 71] width 11 height 11
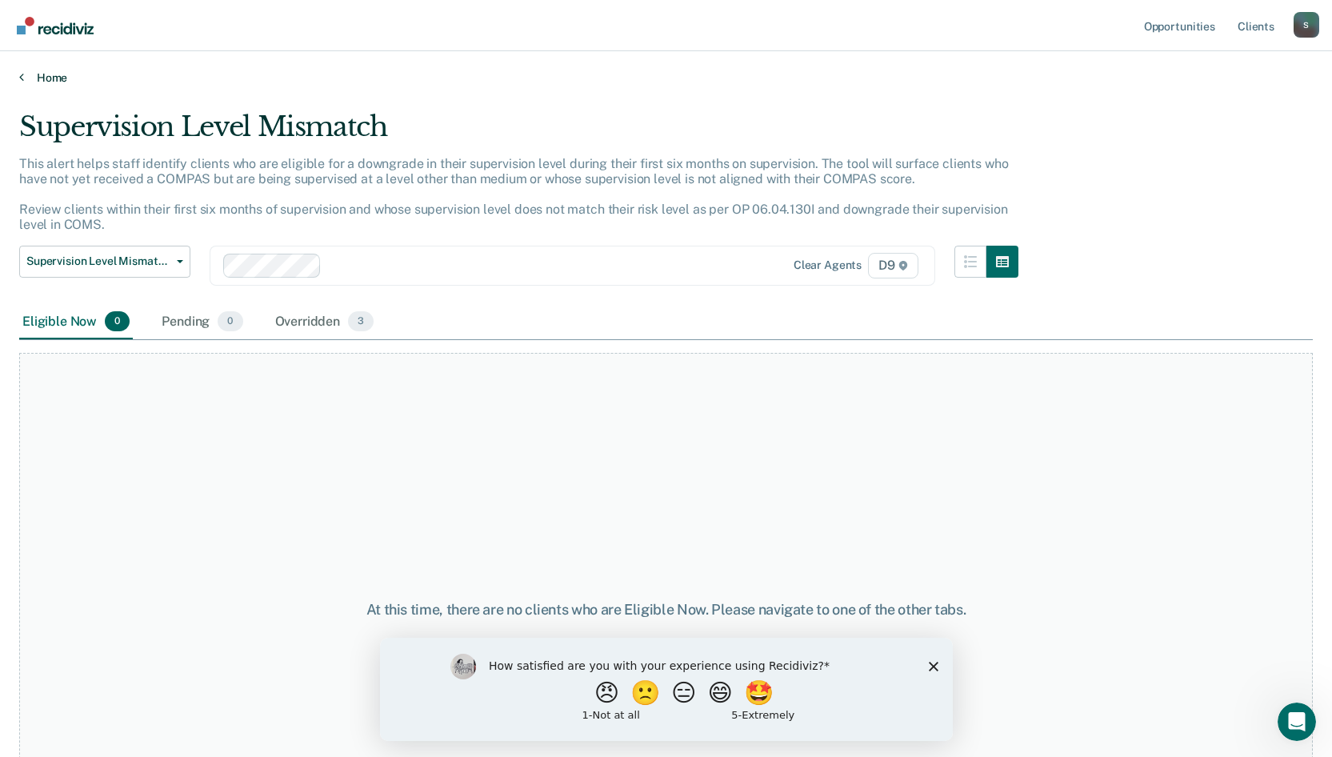
click at [40, 77] on link "Home" at bounding box center [665, 77] width 1293 height 14
